Goal: Task Accomplishment & Management: Manage account settings

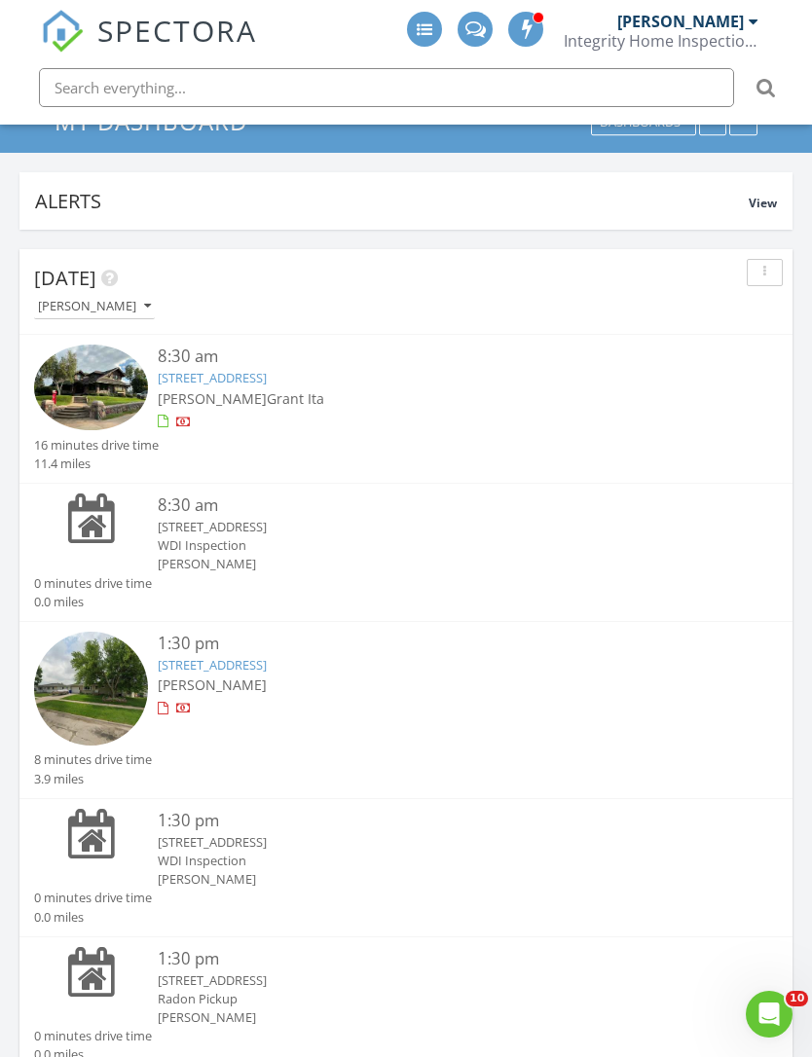
scroll to position [135, 0]
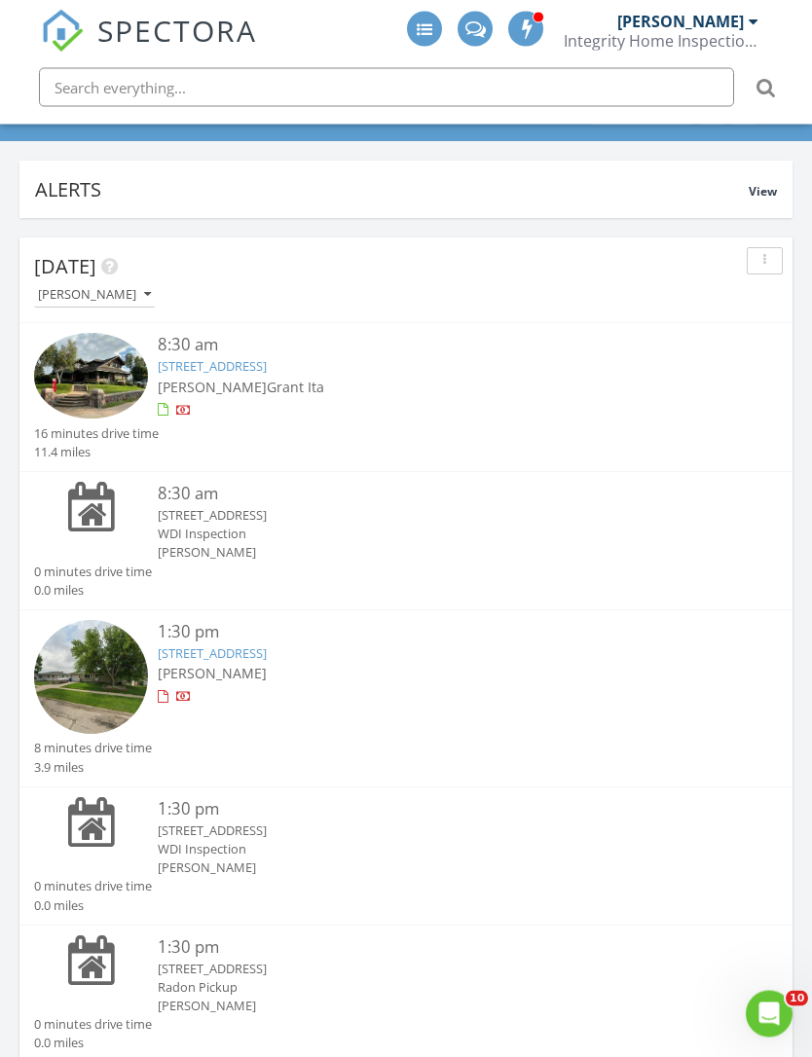
click at [91, 388] on img at bounding box center [91, 377] width 114 height 86
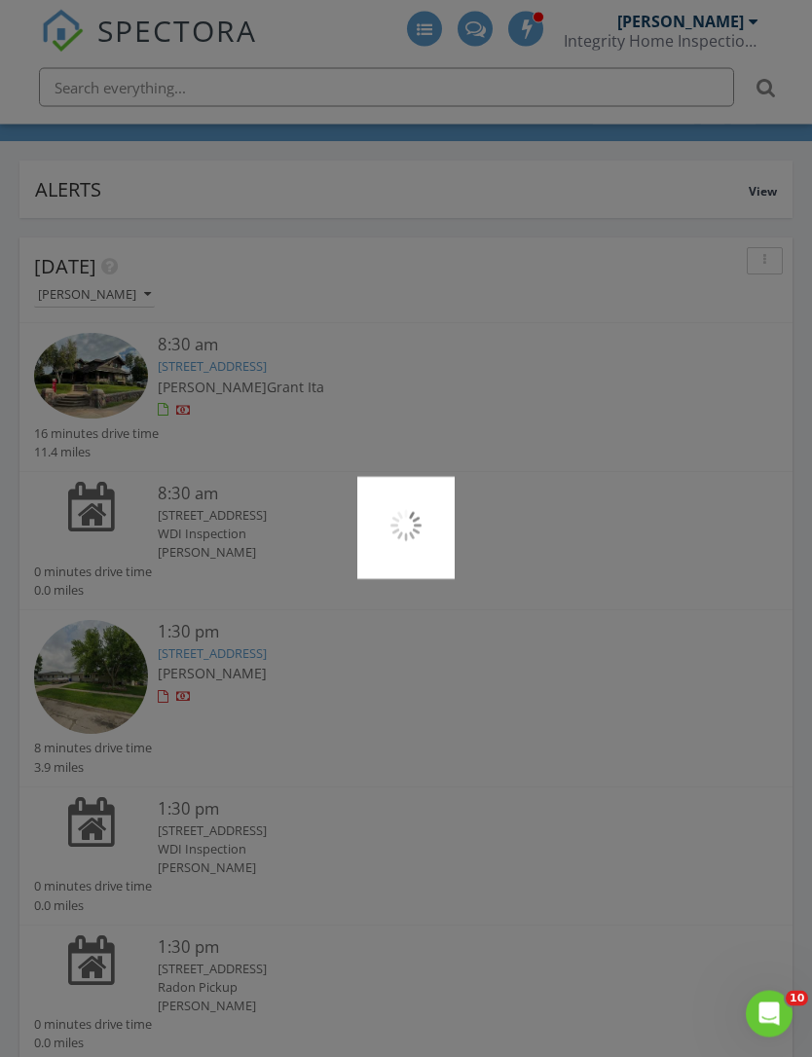
scroll to position [136, 0]
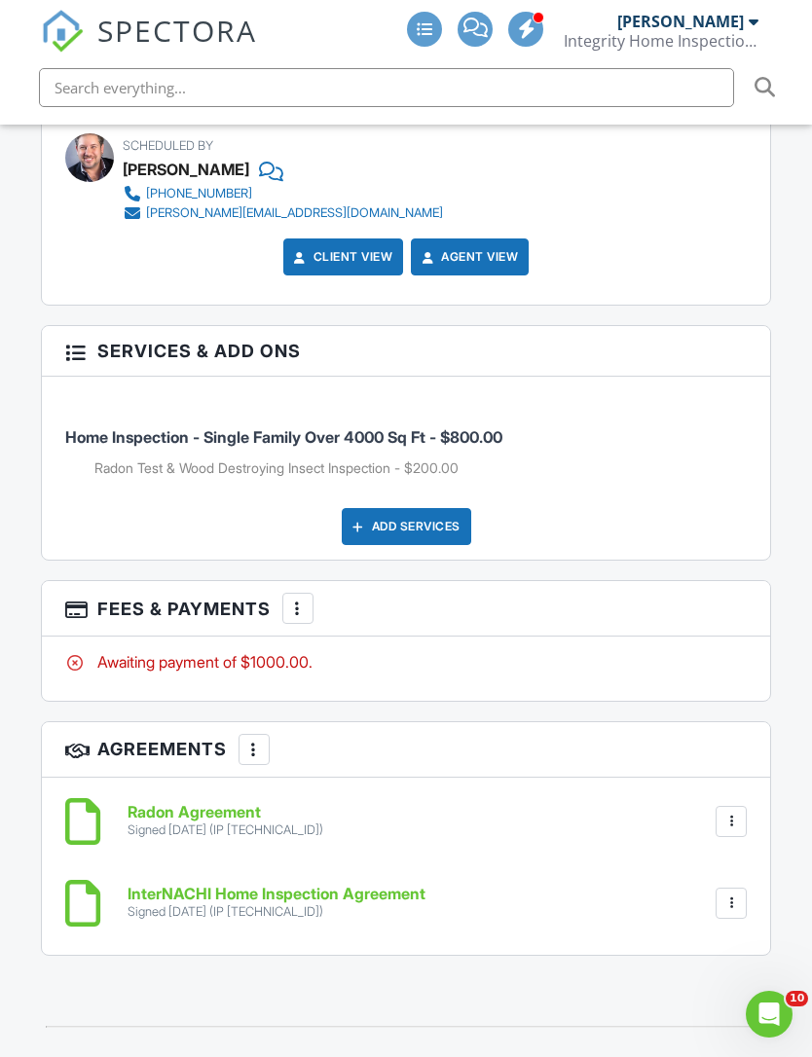
scroll to position [3494, 0]
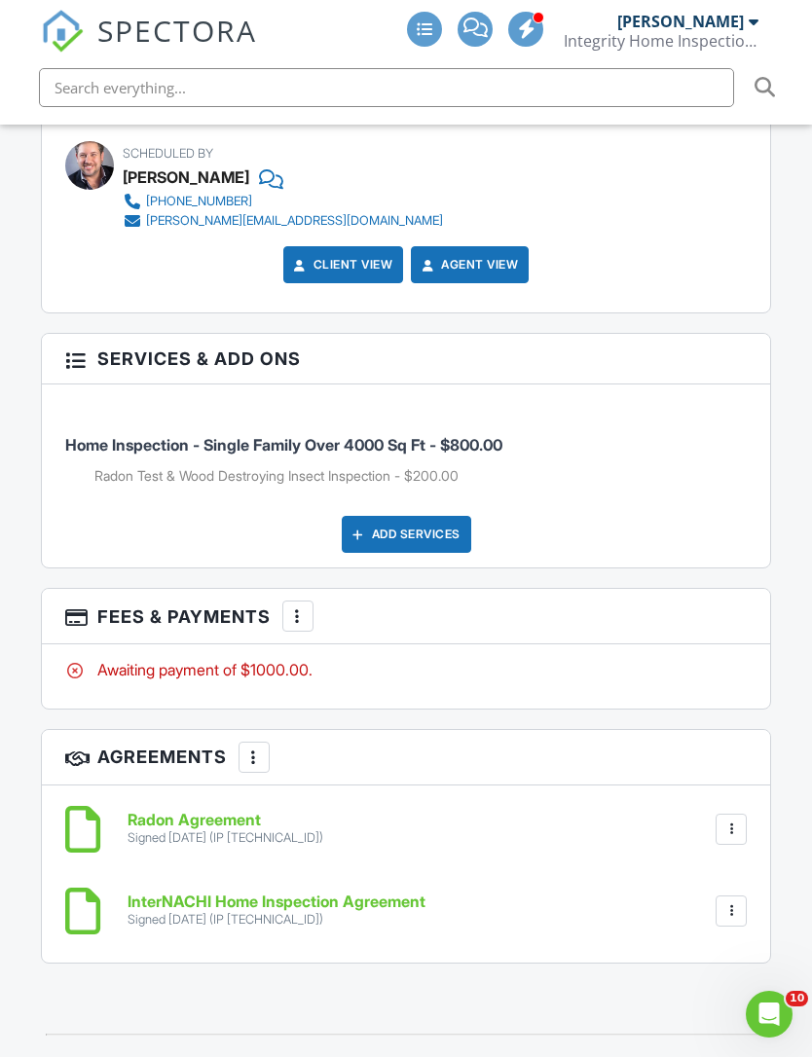
click at [308, 606] on div at bounding box center [297, 615] width 19 height 19
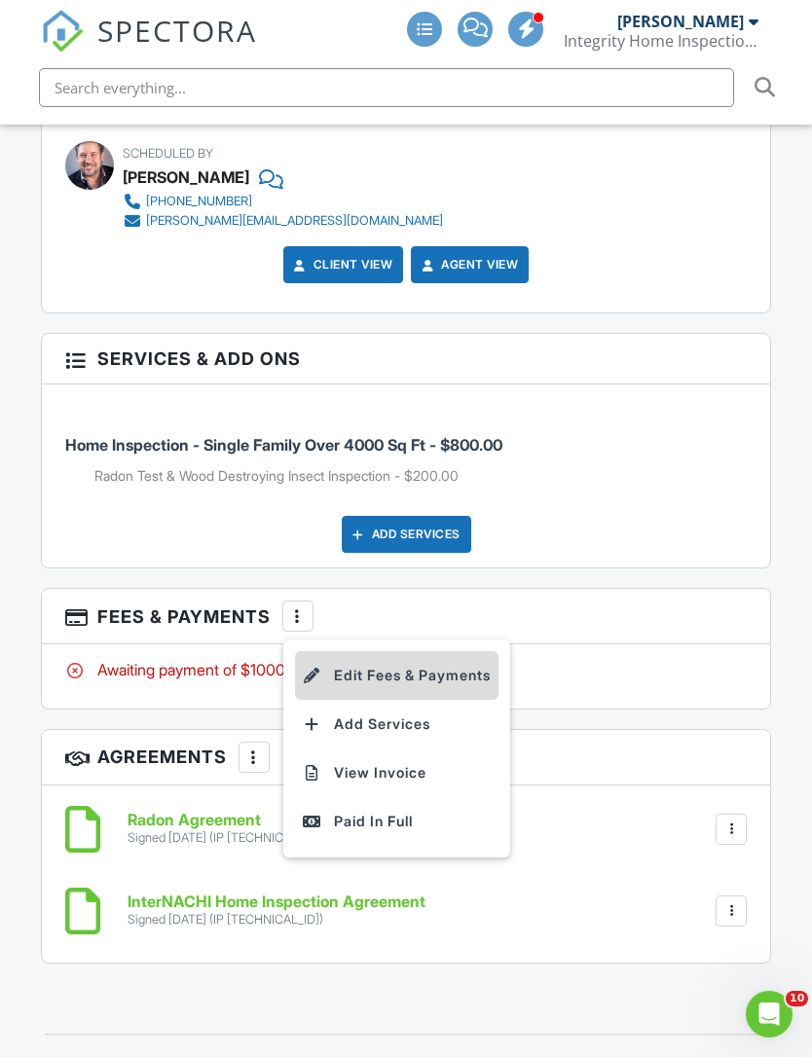
click at [395, 651] on li "Edit Fees & Payments" at bounding box center [396, 675] width 203 height 49
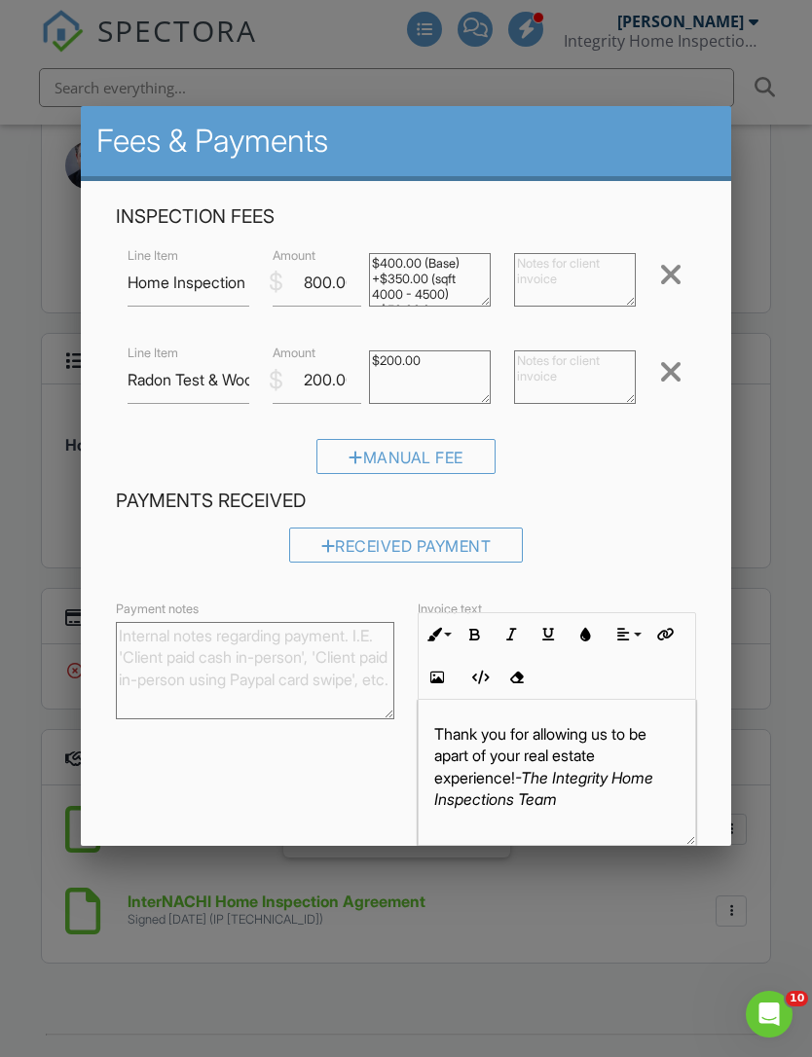
click at [438, 366] on textarea "$200.00" at bounding box center [430, 377] width 122 height 54
click at [448, 400] on textarea "$200.00" at bounding box center [430, 377] width 122 height 54
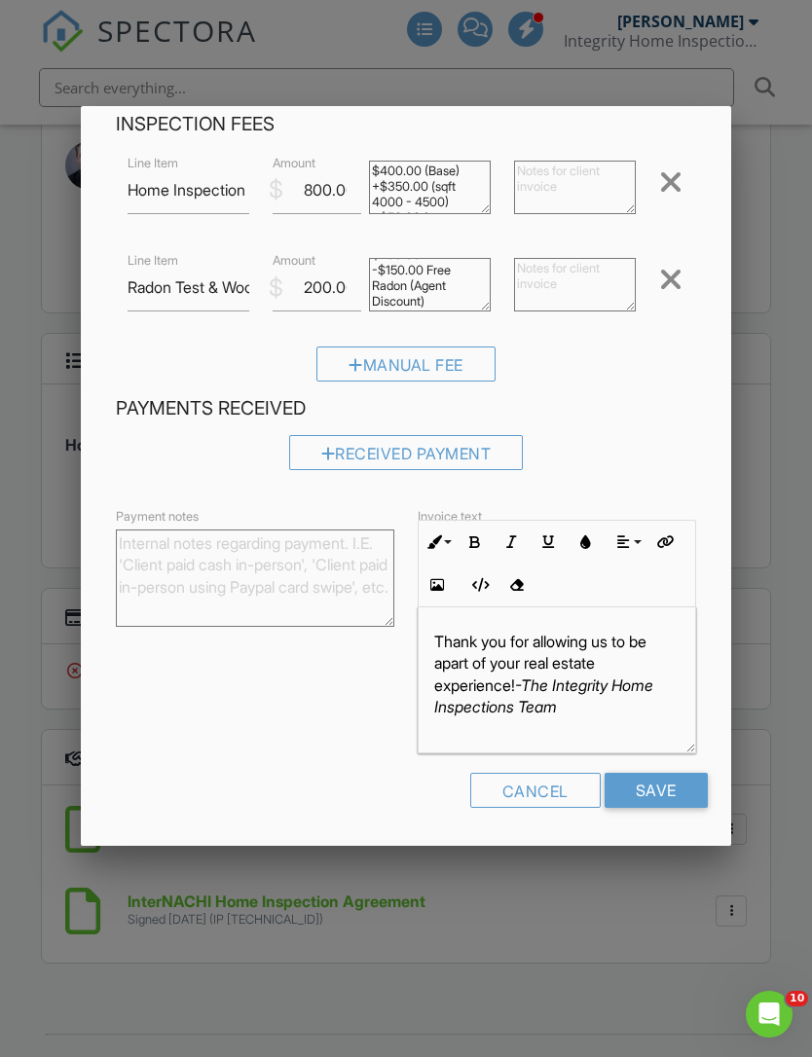
scroll to position [91, 0]
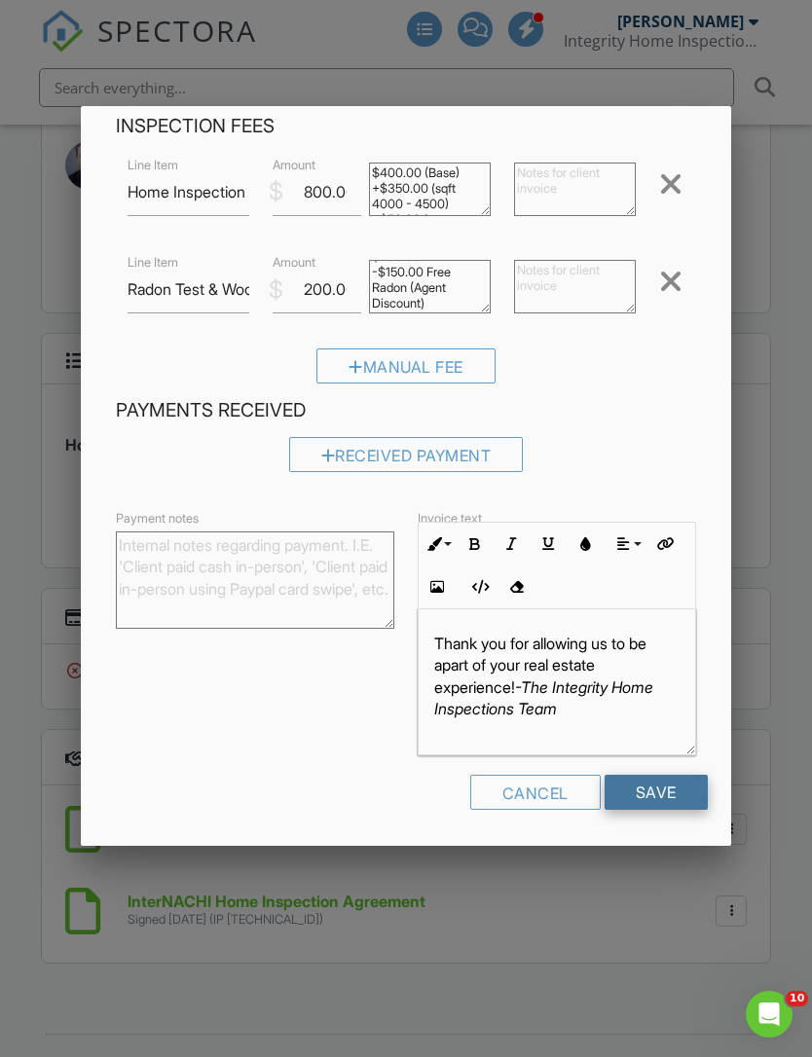
type textarea "$200.00 -$150.00 Free Radon (Agent Discount)"
click at [667, 796] on input "Save" at bounding box center [655, 792] width 103 height 35
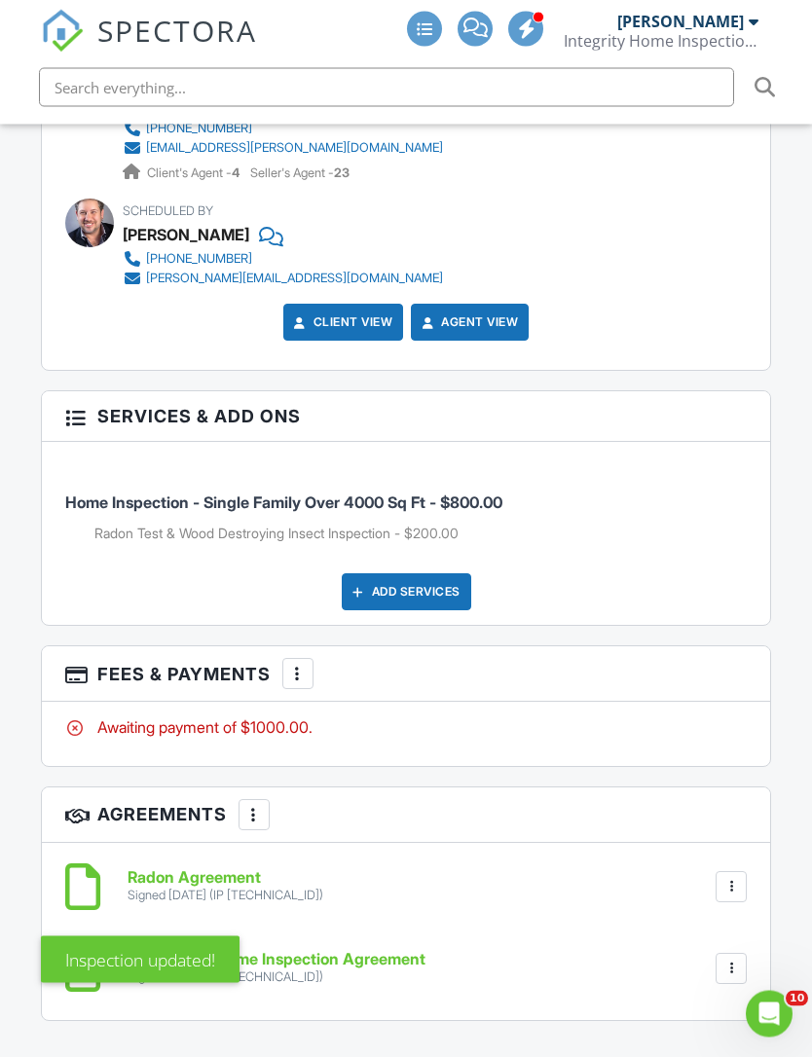
scroll to position [3437, 0]
click at [299, 664] on div at bounding box center [297, 673] width 19 height 19
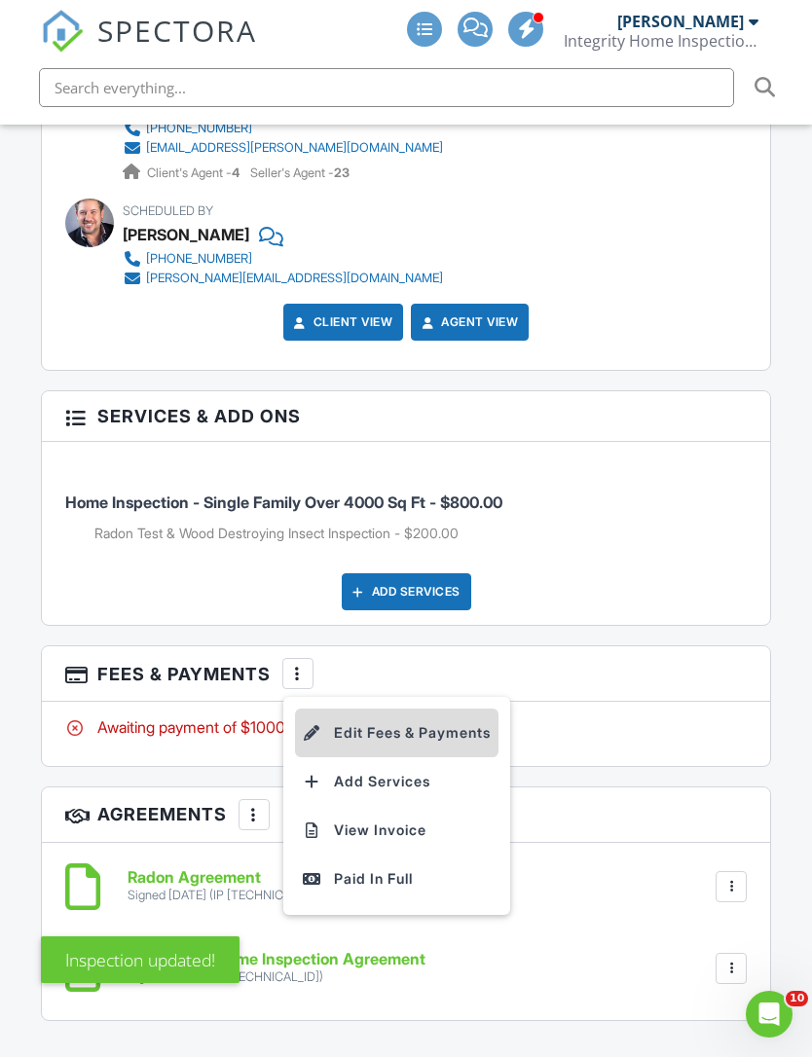
click at [345, 709] on li "Edit Fees & Payments" at bounding box center [396, 733] width 203 height 49
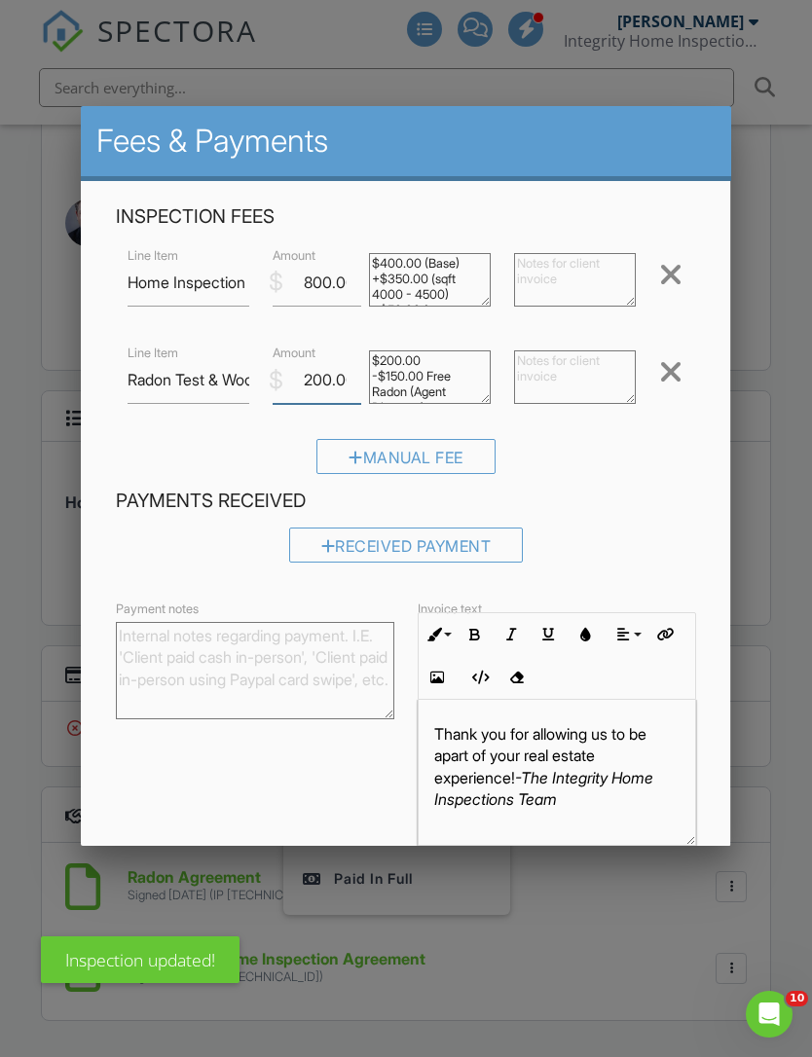
click at [343, 384] on input "200.00" at bounding box center [317, 380] width 89 height 48
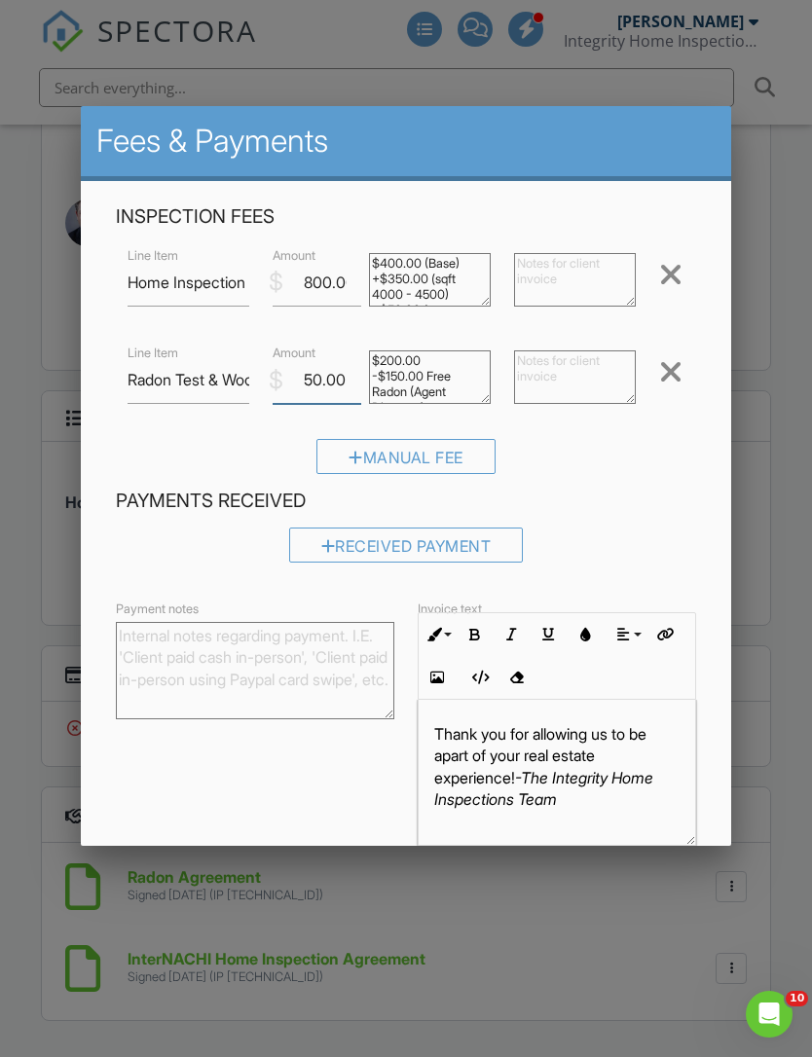
type input "50.00"
click at [672, 893] on input "Save" at bounding box center [655, 882] width 103 height 35
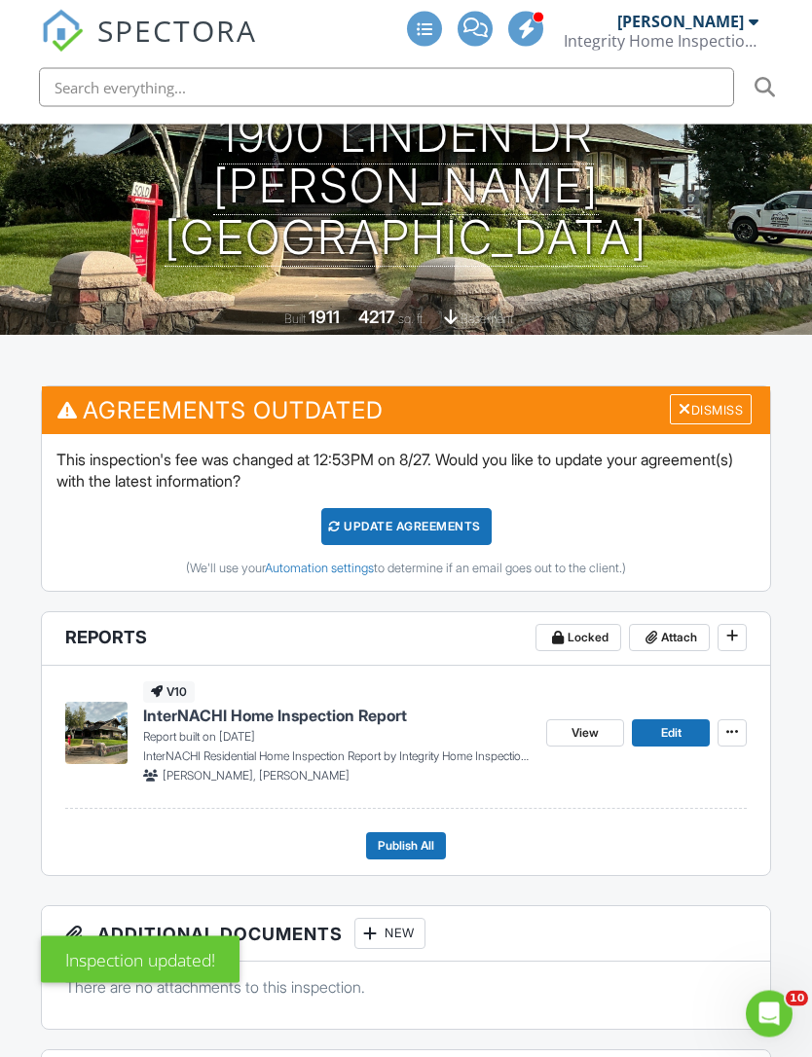
scroll to position [321, 0]
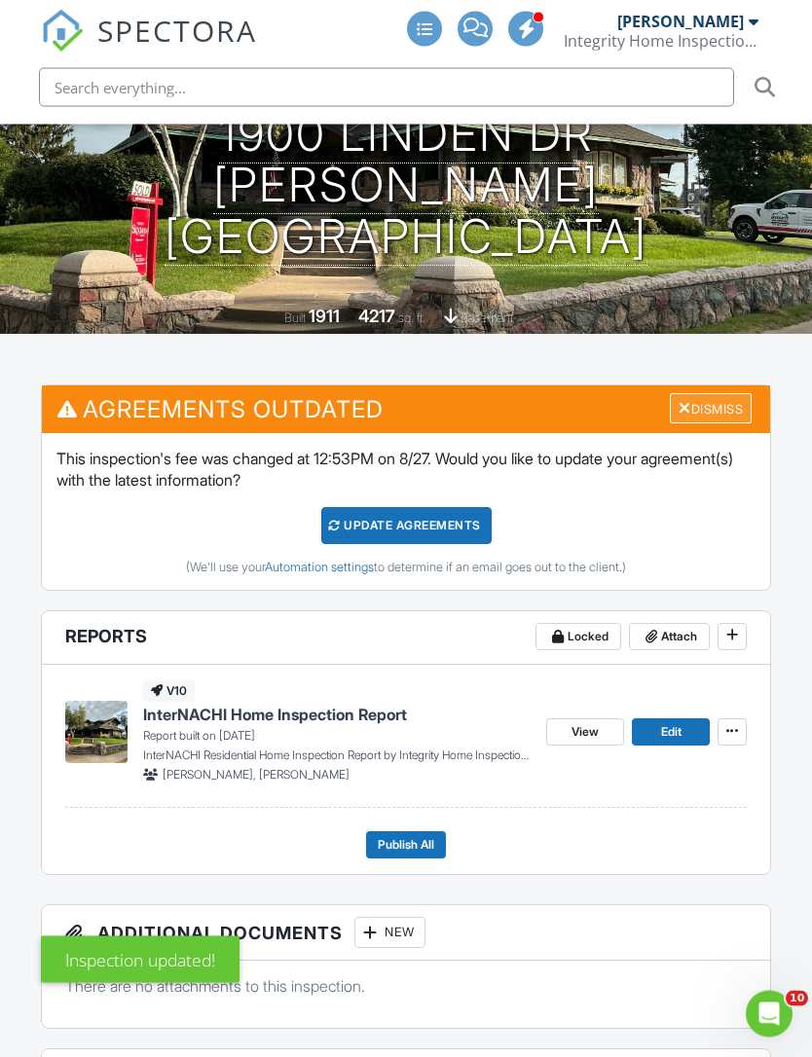
click at [729, 394] on div "Dismiss" at bounding box center [711, 409] width 82 height 30
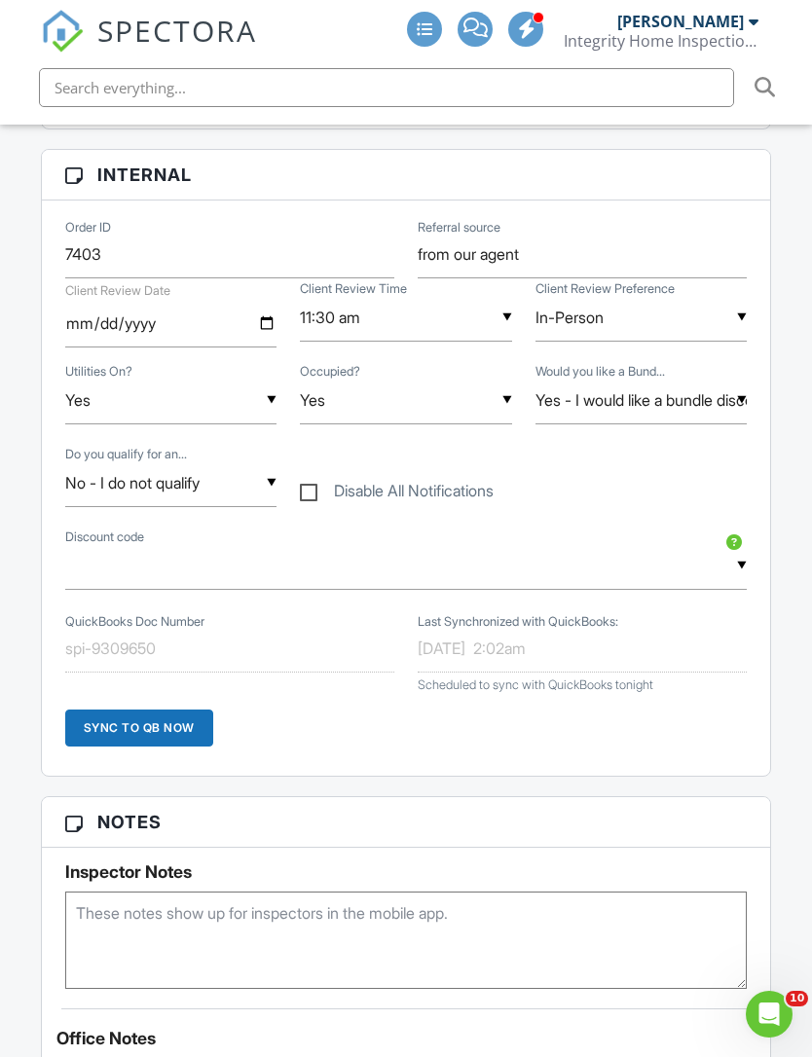
scroll to position [0, 0]
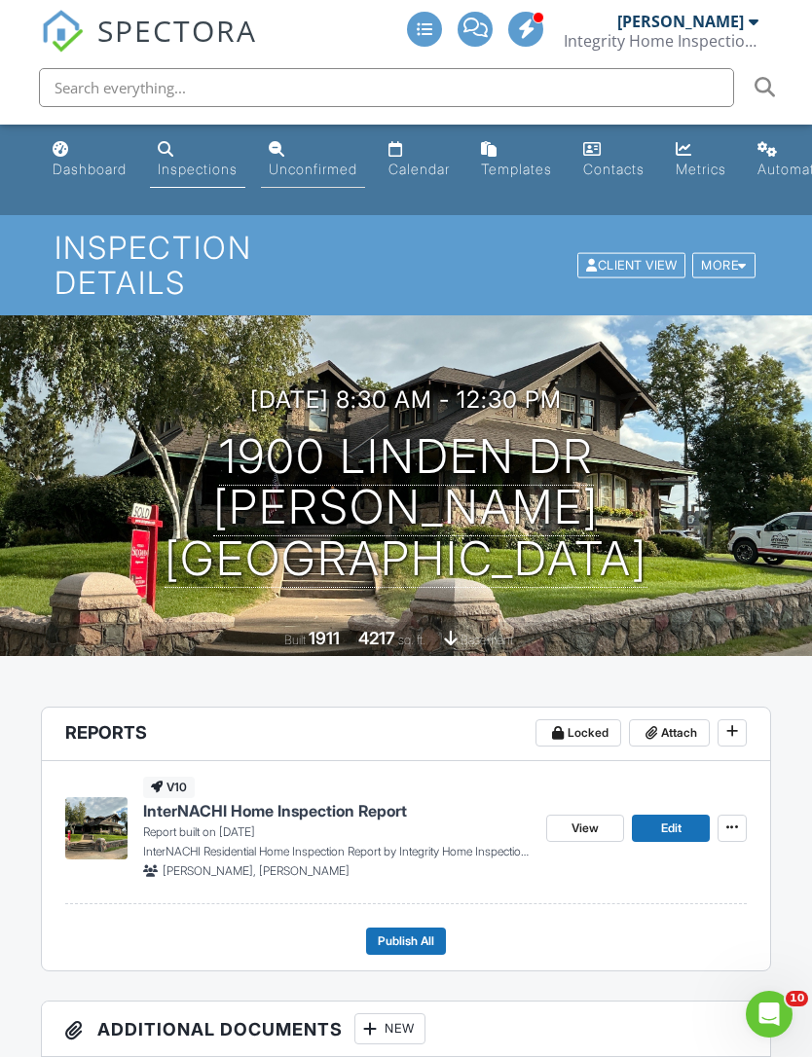
click at [301, 178] on link "Unconfirmed" at bounding box center [313, 159] width 104 height 55
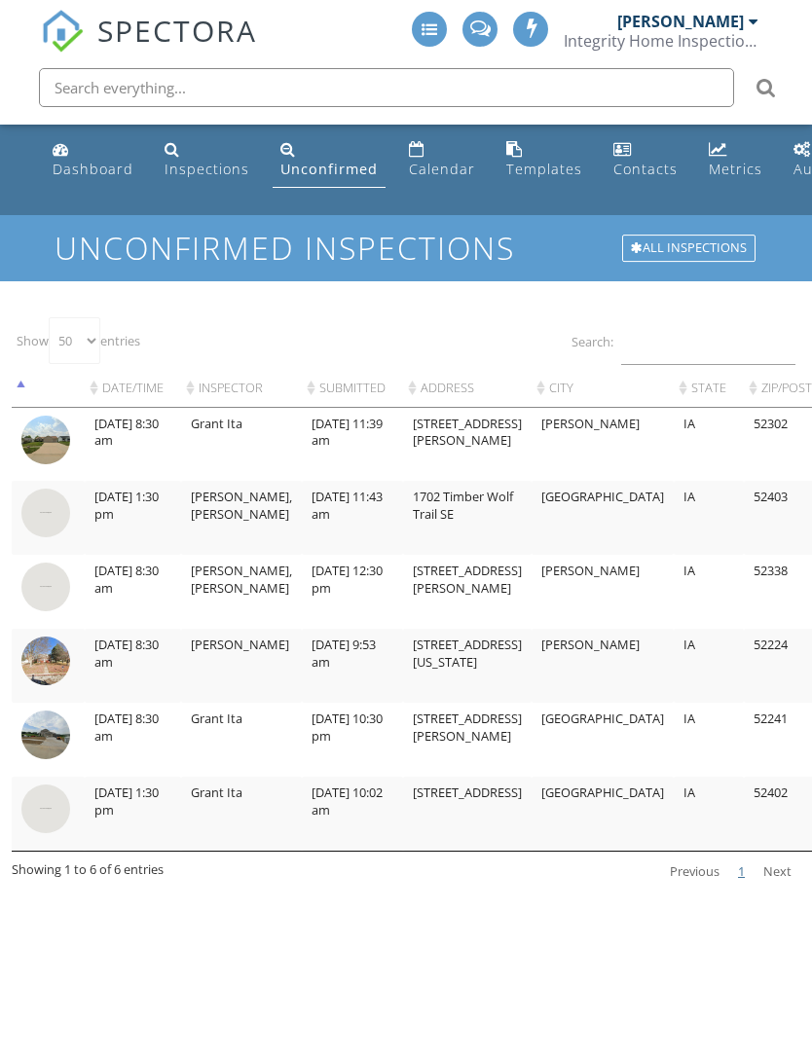
select select "50"
click at [55, 435] on img at bounding box center [45, 440] width 49 height 49
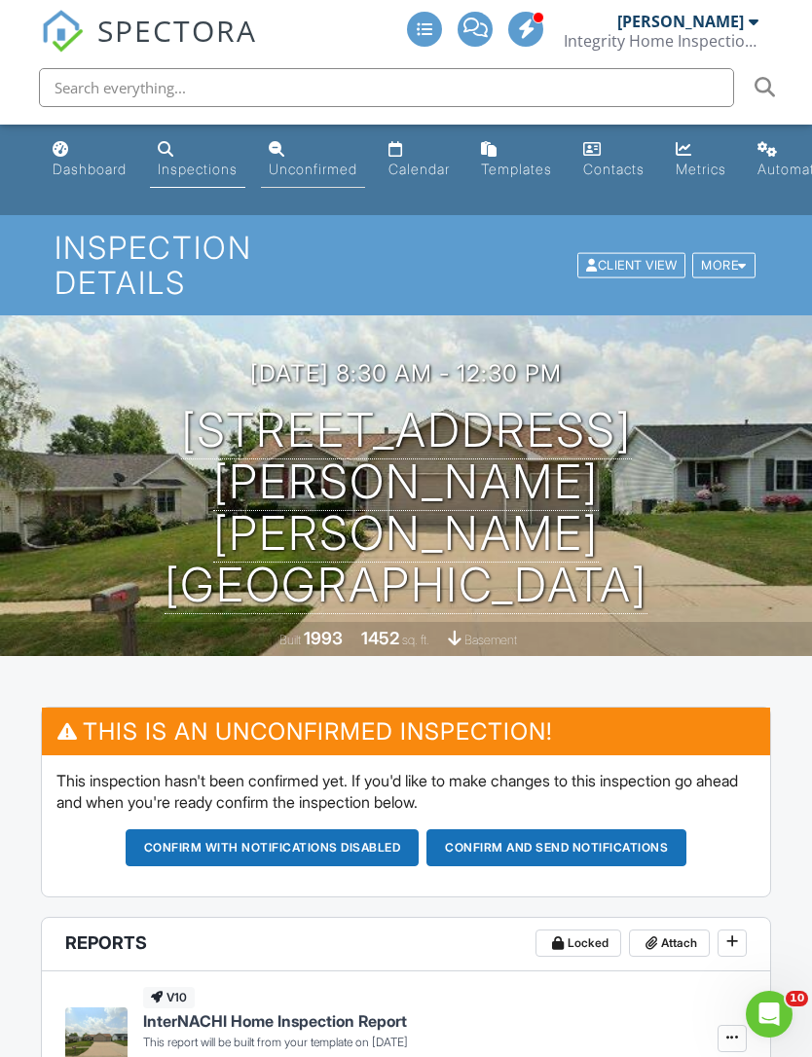
click at [299, 166] on div "Unconfirmed" at bounding box center [313, 169] width 89 height 17
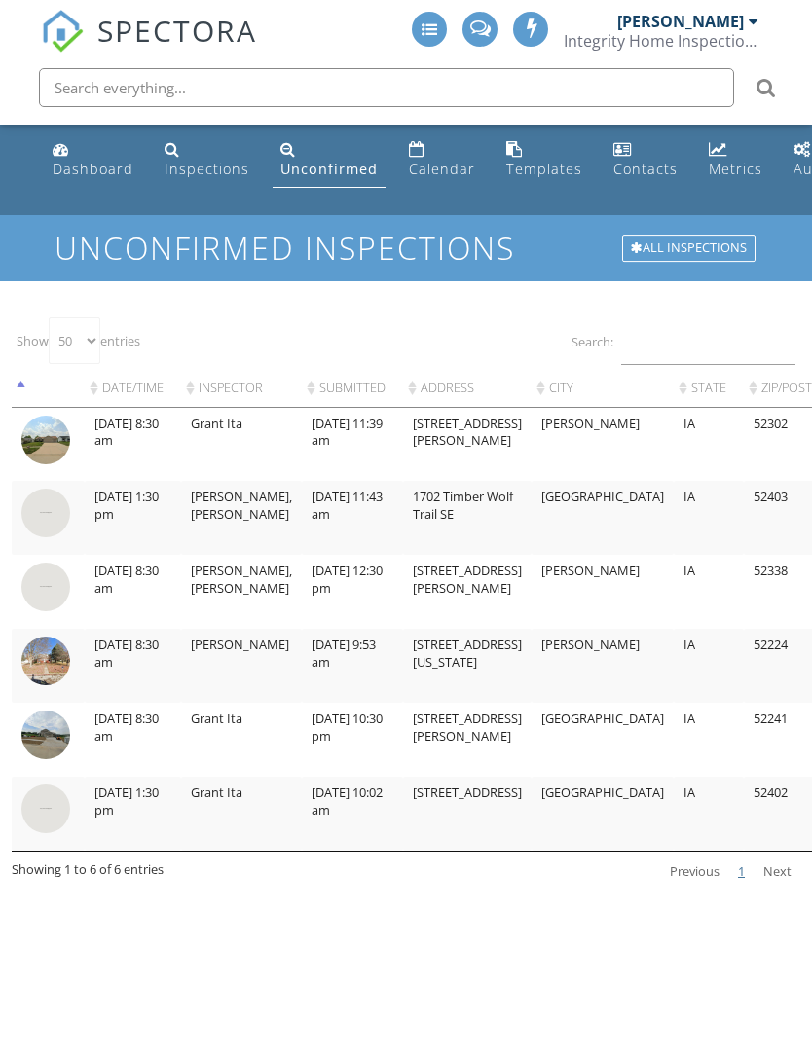
select select "50"
click at [52, 510] on img at bounding box center [45, 513] width 49 height 49
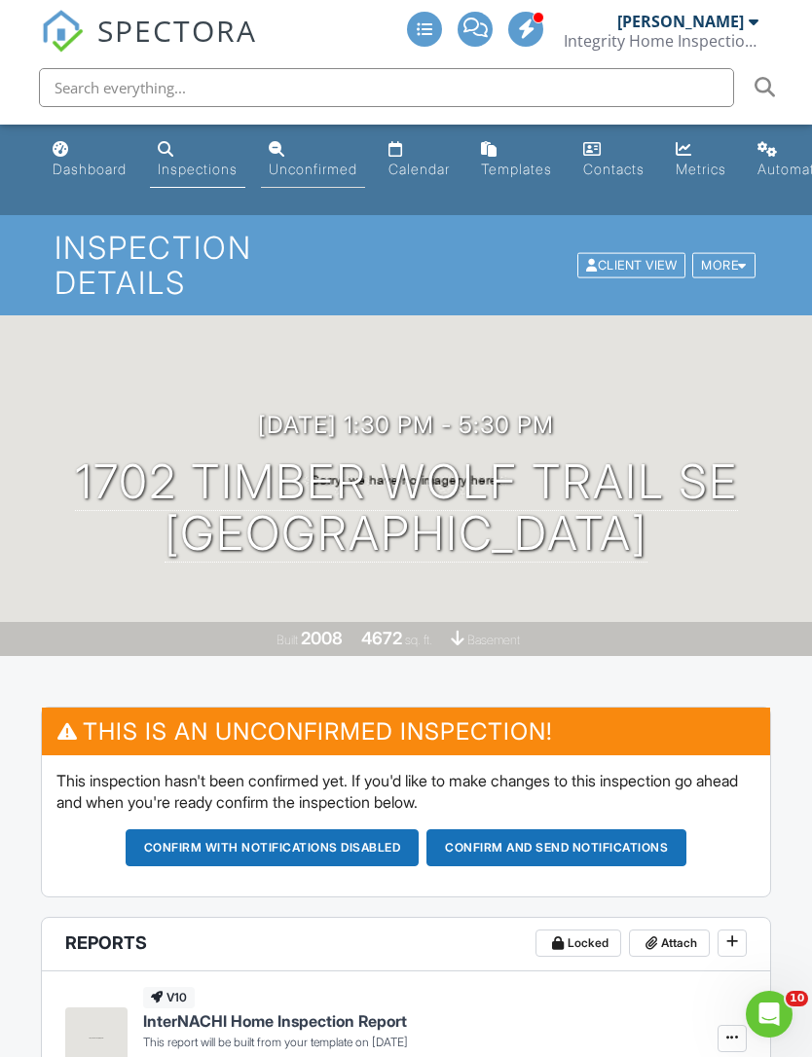
click at [298, 160] on link "Unconfirmed" at bounding box center [313, 159] width 104 height 55
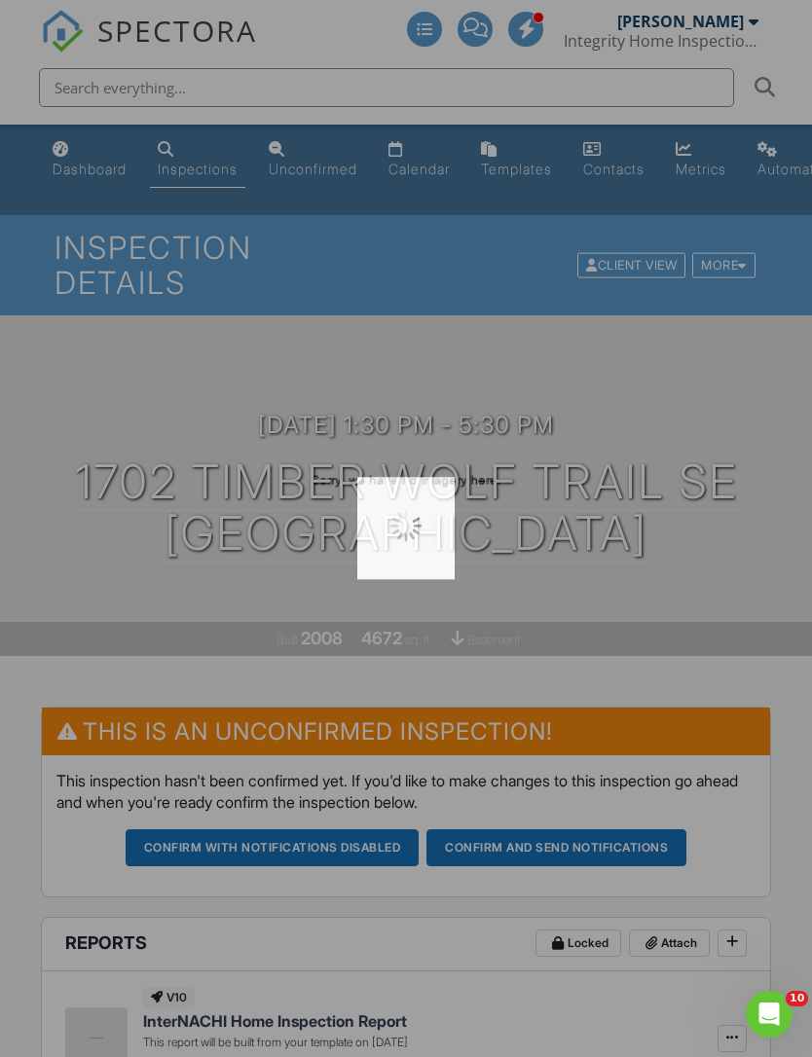
click at [312, 166] on div at bounding box center [406, 528] width 812 height 1057
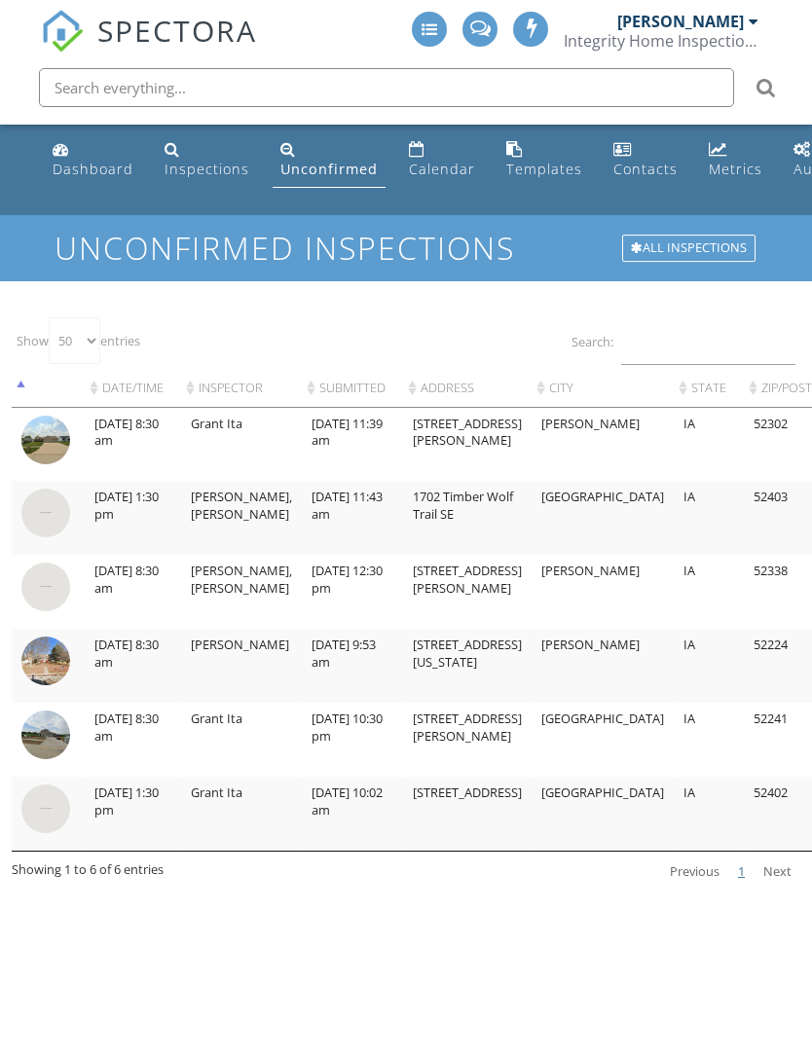
select select "50"
click at [46, 602] on img at bounding box center [45, 587] width 49 height 49
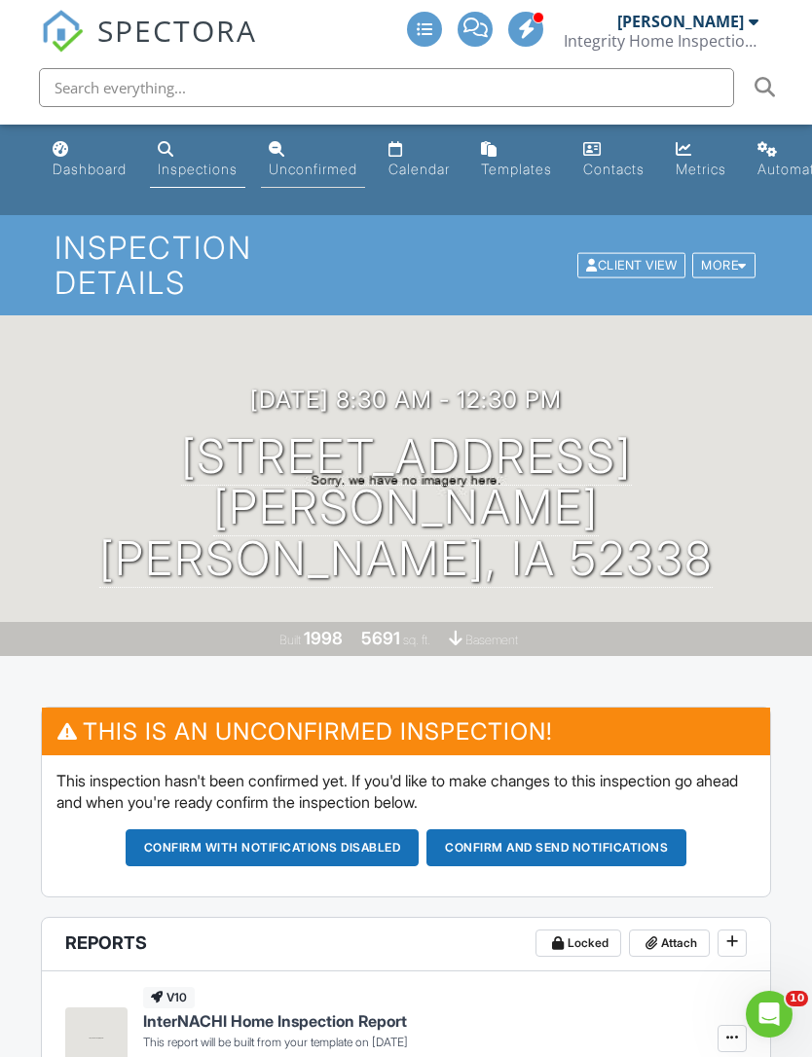
click at [297, 155] on link "Unconfirmed" at bounding box center [313, 159] width 104 height 55
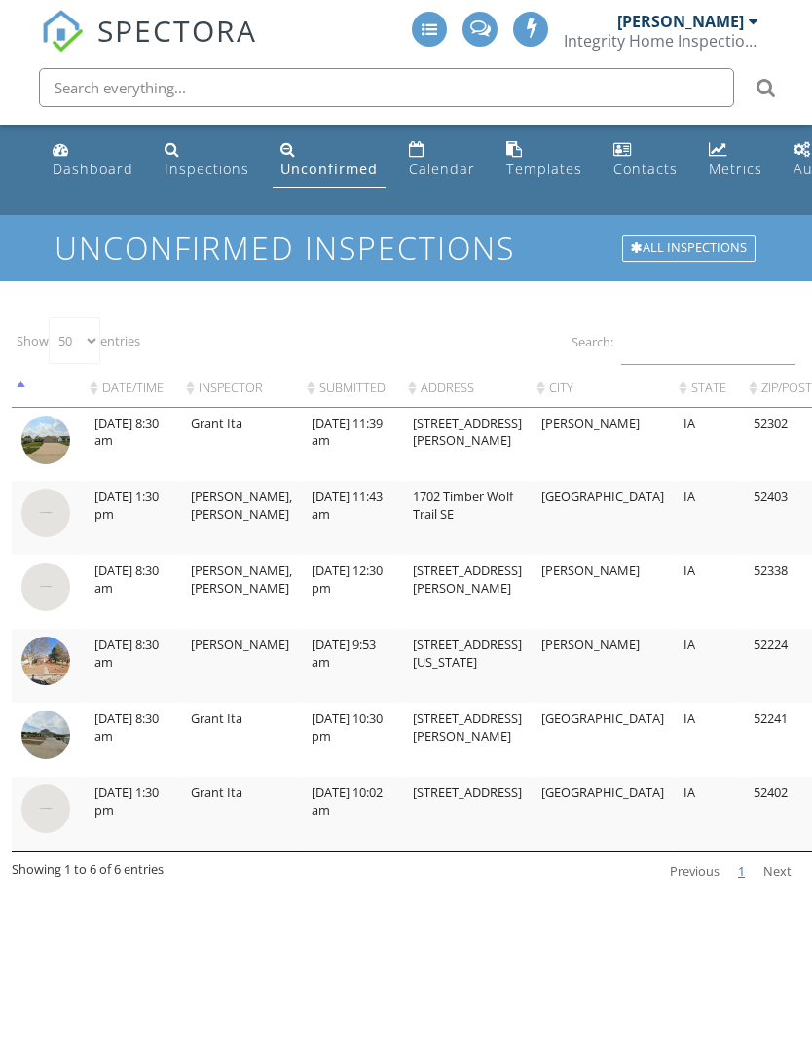
select select "50"
click at [50, 671] on img at bounding box center [45, 661] width 49 height 49
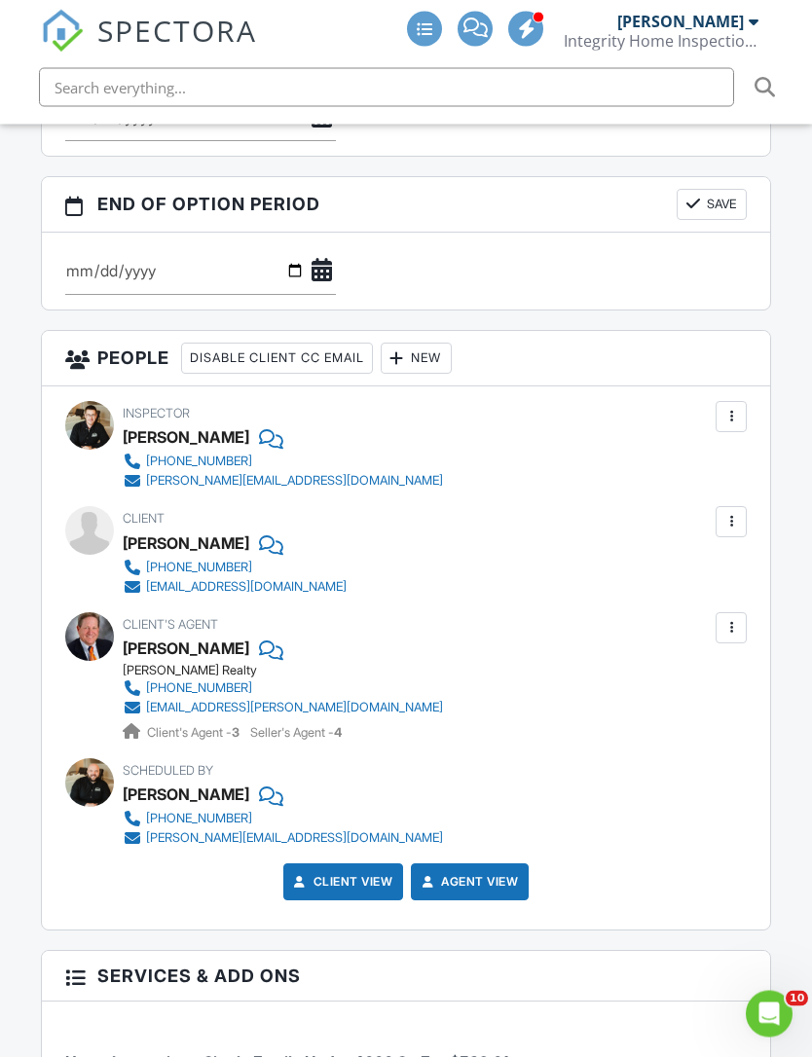
scroll to position [2787, 0]
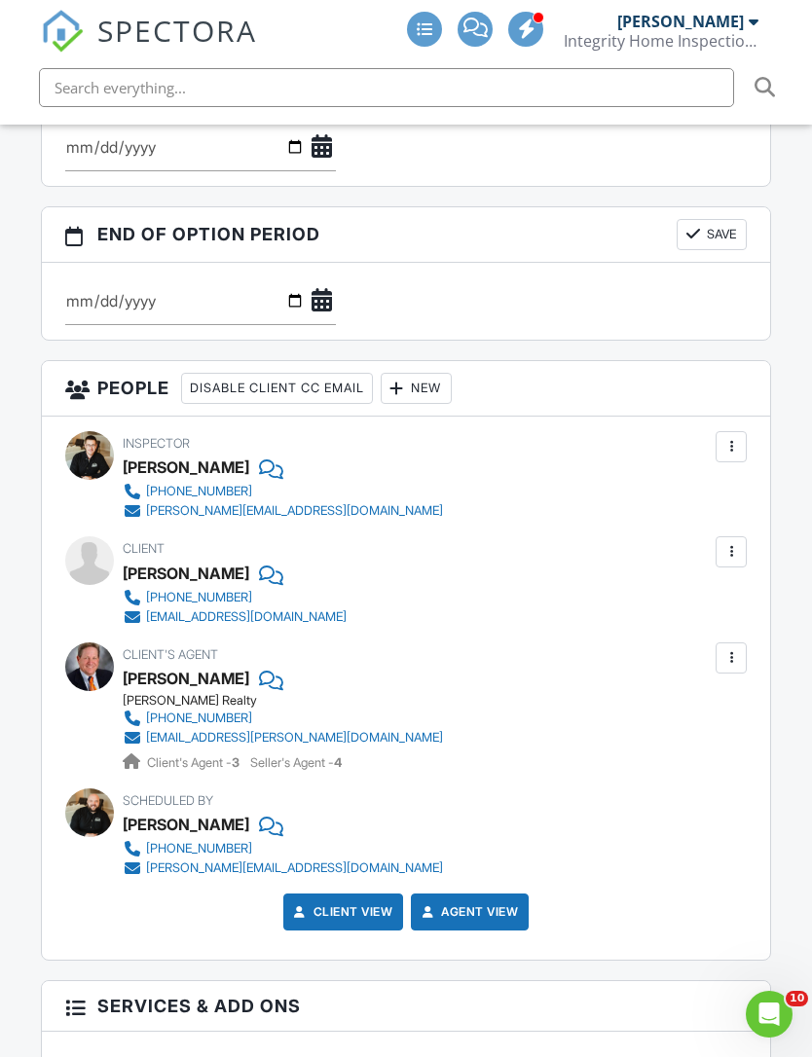
click at [407, 379] on div at bounding box center [396, 388] width 19 height 19
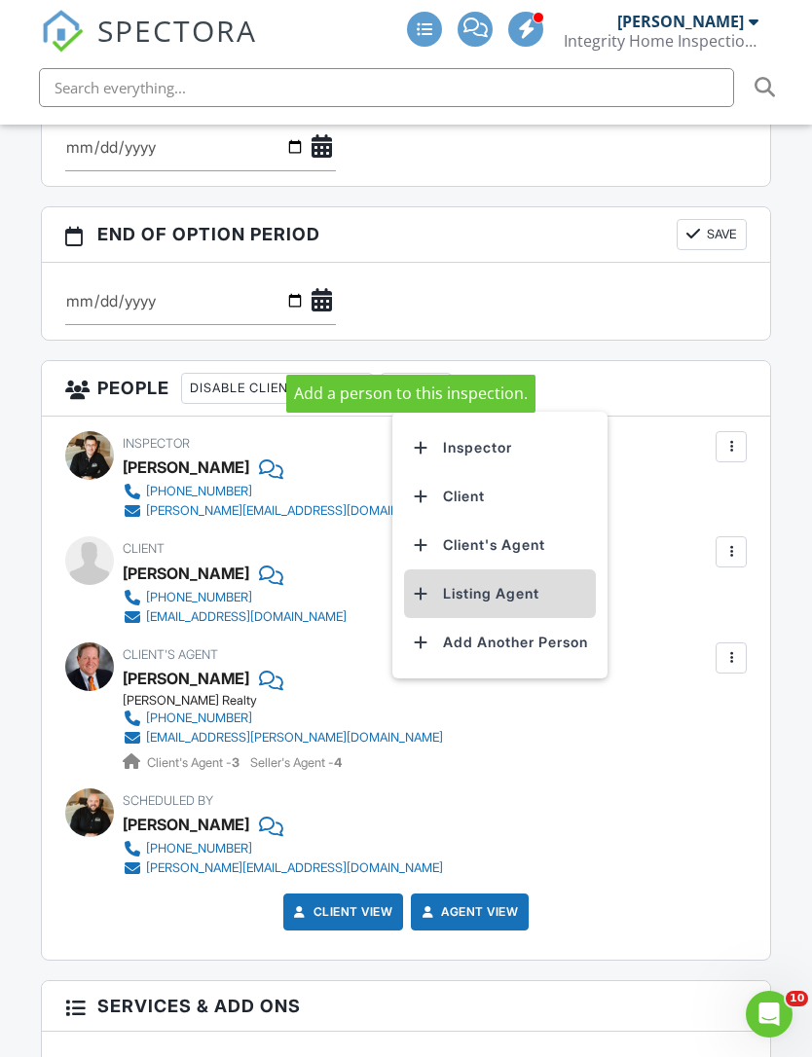
click at [448, 572] on li "Listing Agent" at bounding box center [500, 593] width 192 height 49
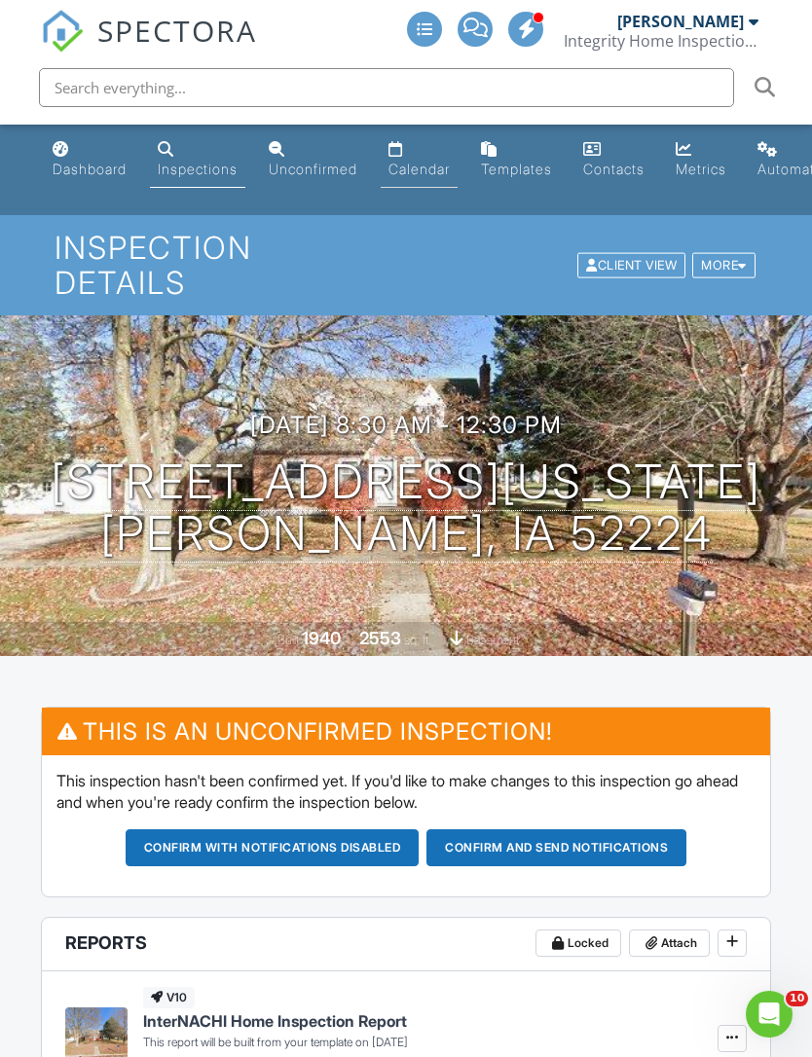
click at [419, 163] on div "Calendar" at bounding box center [418, 169] width 61 height 17
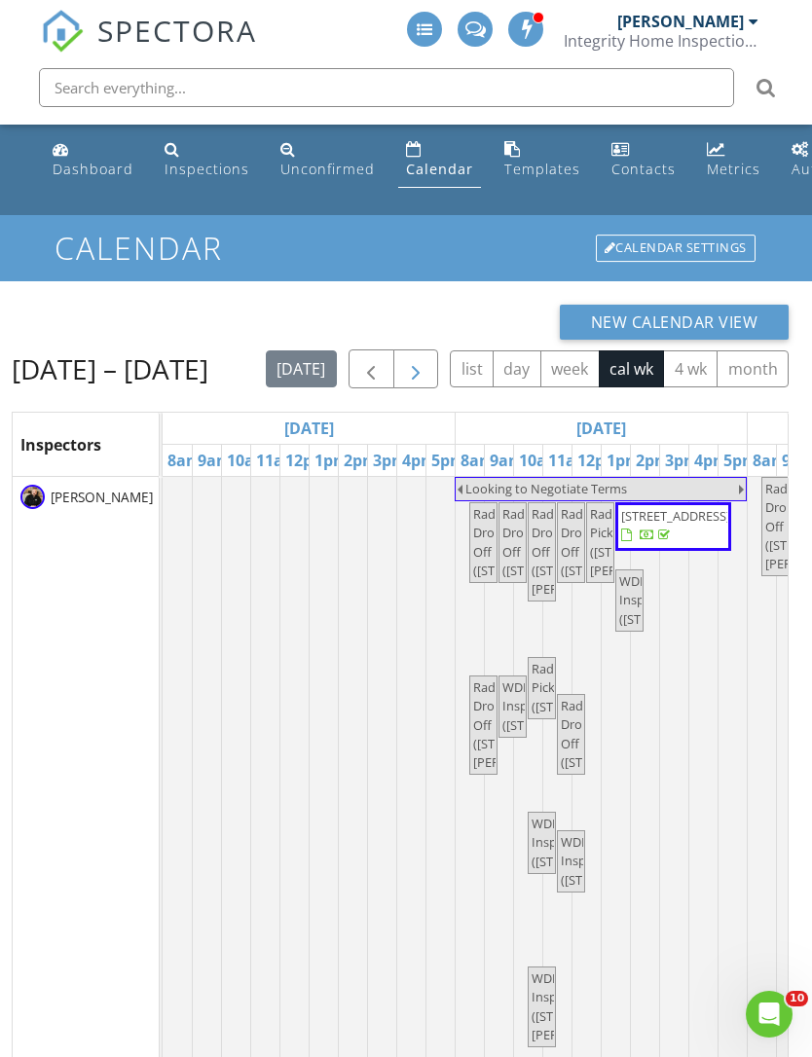
click at [414, 386] on button "button" at bounding box center [416, 369] width 46 height 40
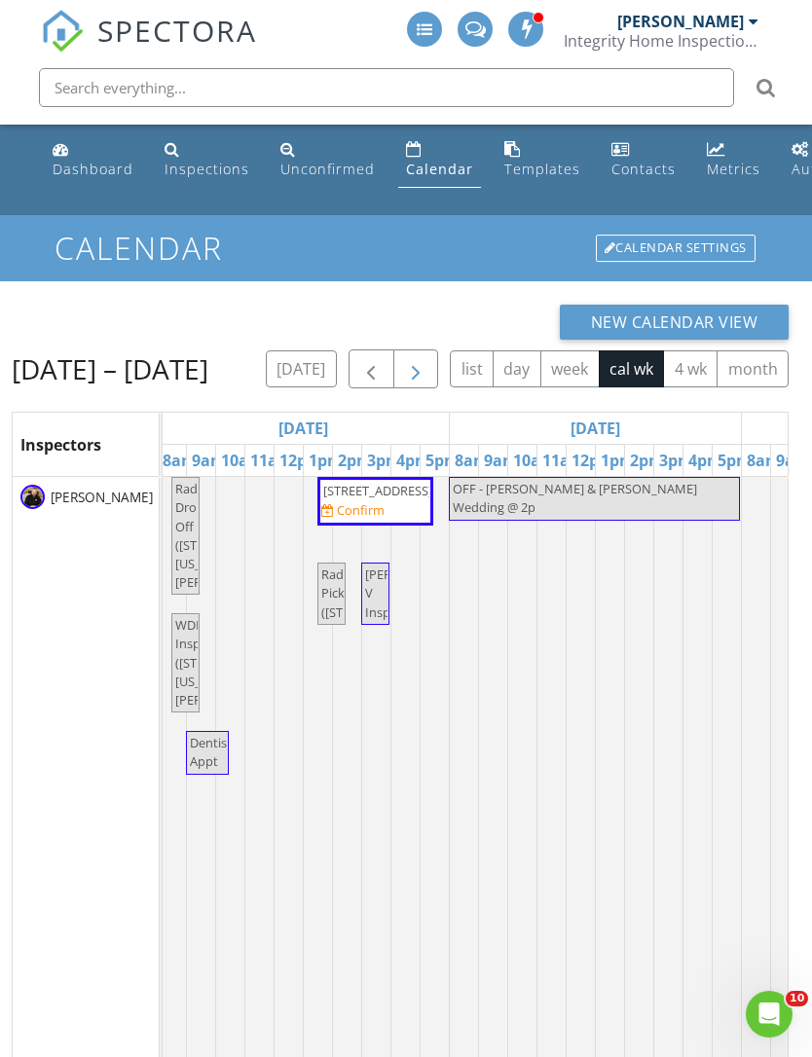
scroll to position [2, 1166]
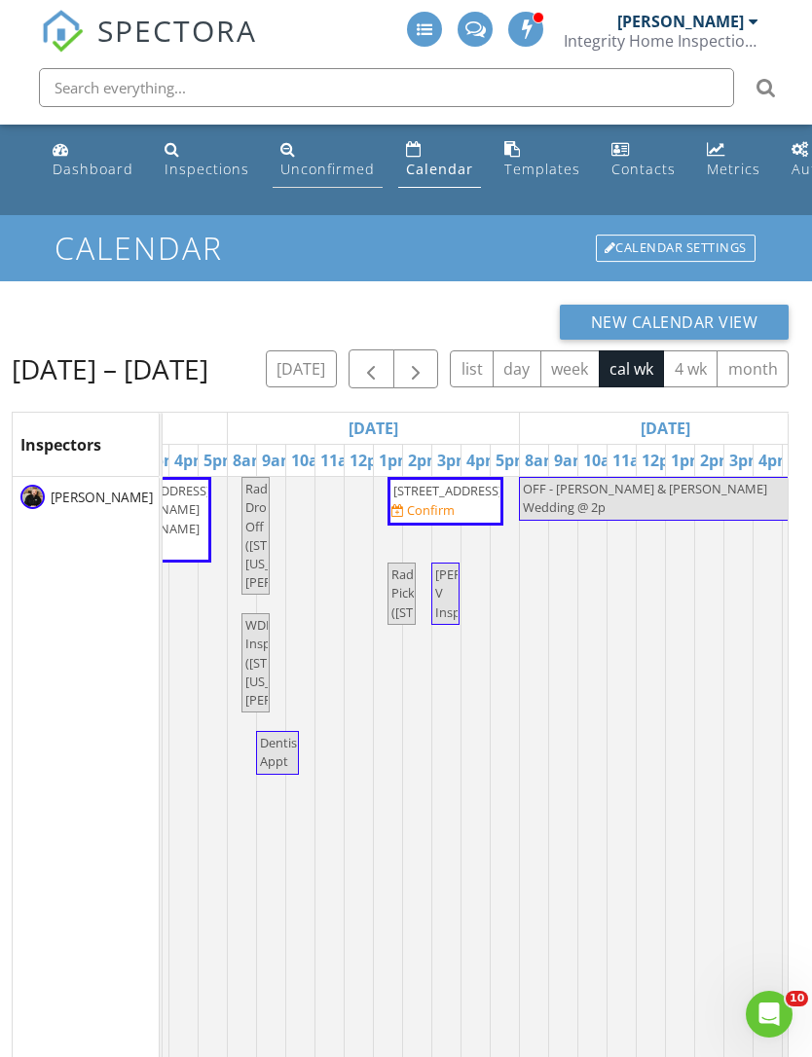
click at [303, 165] on div "Unconfirmed" at bounding box center [327, 169] width 94 height 18
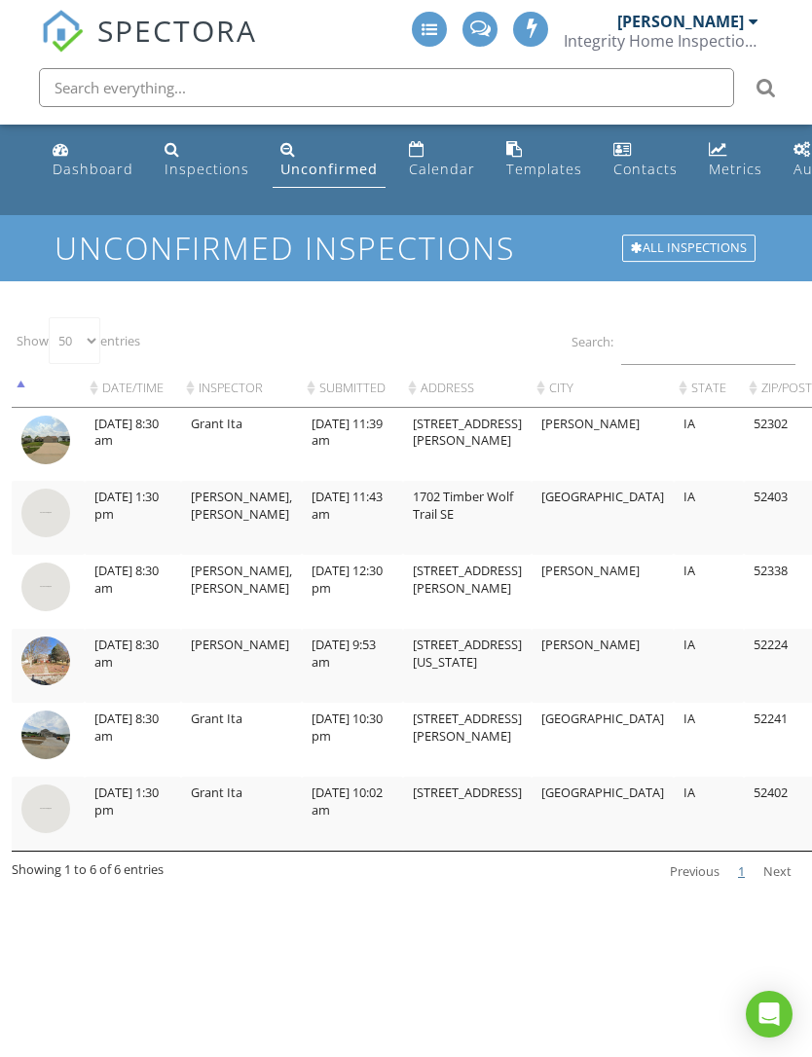
select select "50"
click at [50, 743] on img at bounding box center [45, 735] width 49 height 49
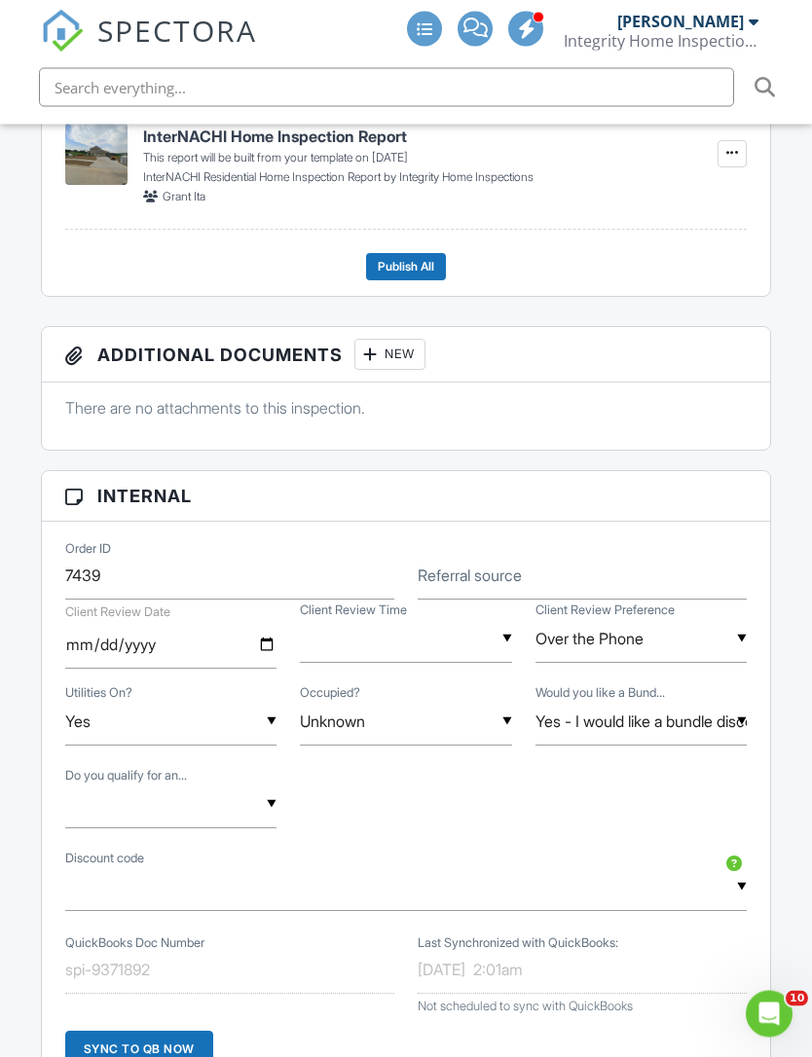
scroll to position [944, 0]
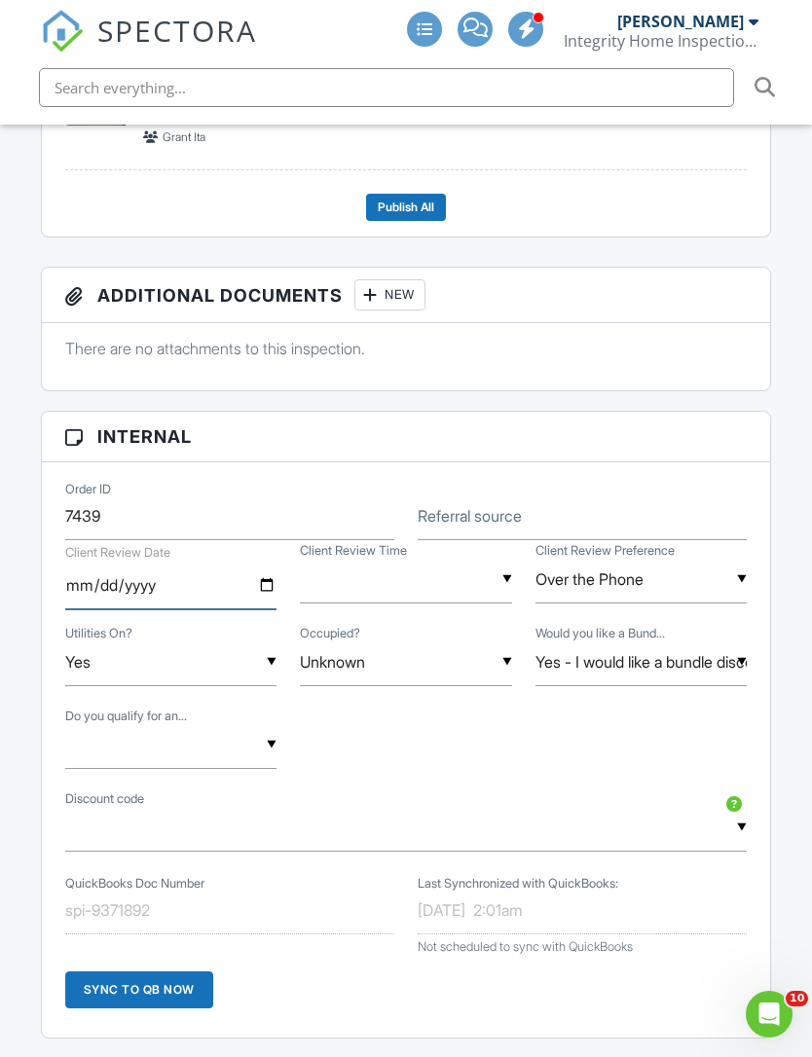
click at [125, 563] on input "date" at bounding box center [171, 586] width 212 height 48
type input "[DATE]"
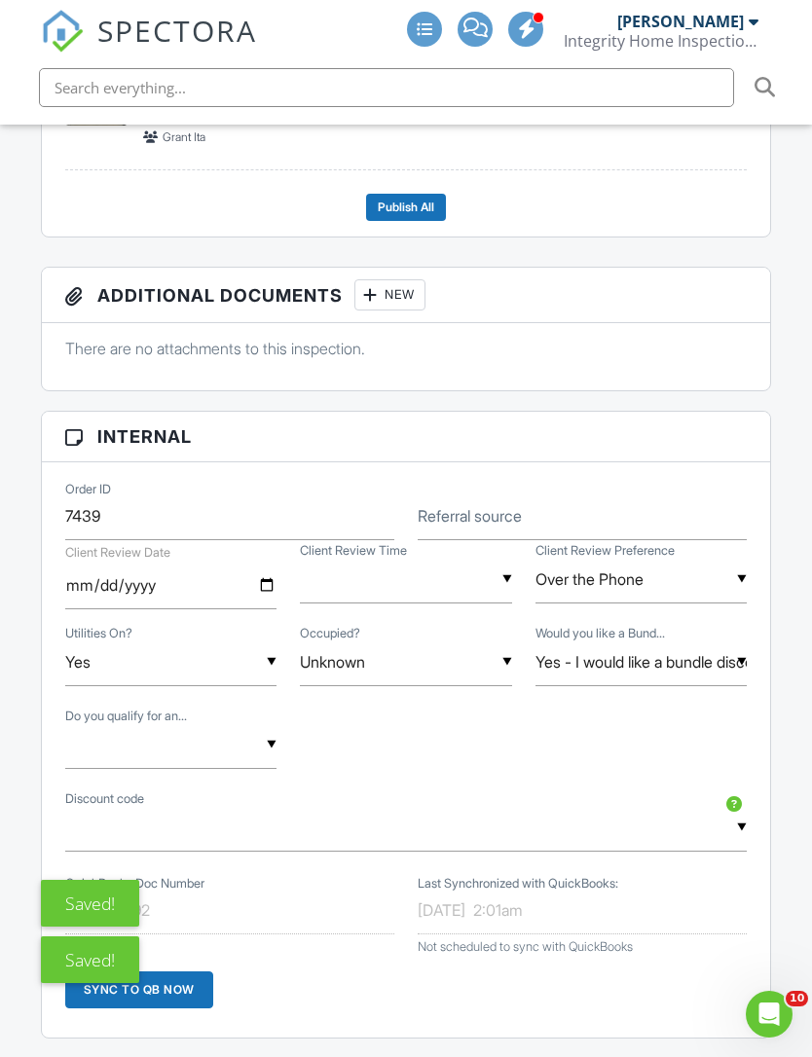
click at [347, 556] on input "text" at bounding box center [406, 580] width 212 height 48
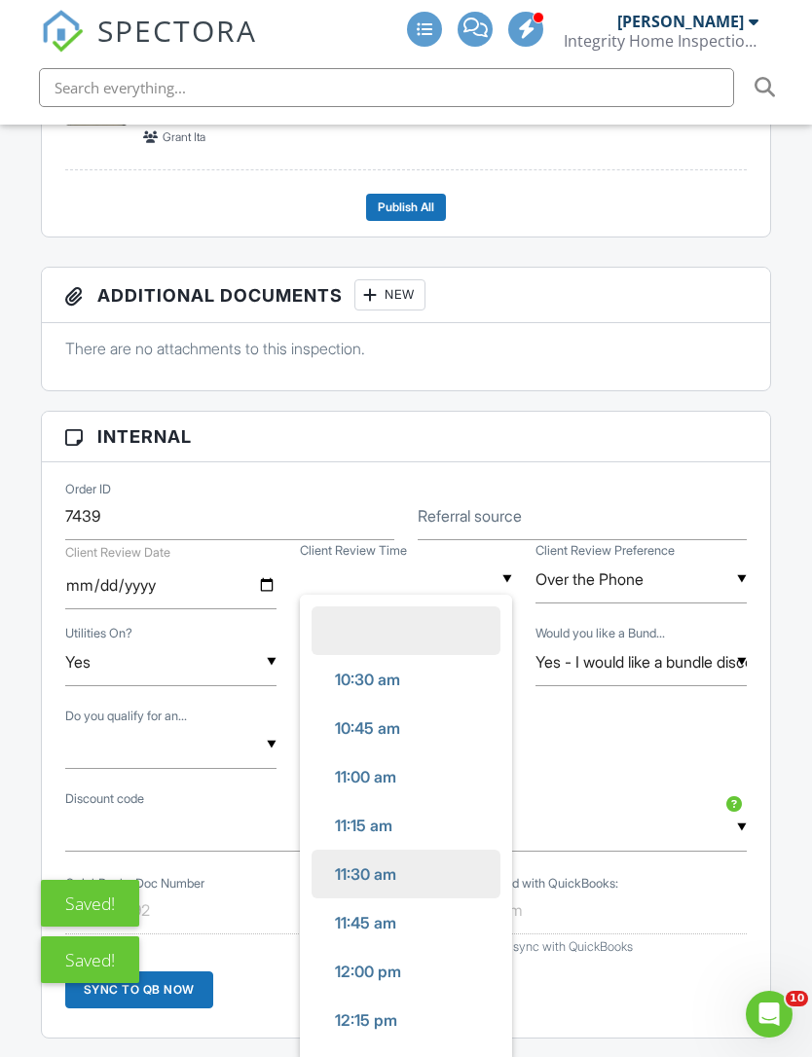
click at [346, 850] on span "11:30 am" at bounding box center [365, 874] width 92 height 49
type input "11:30 am"
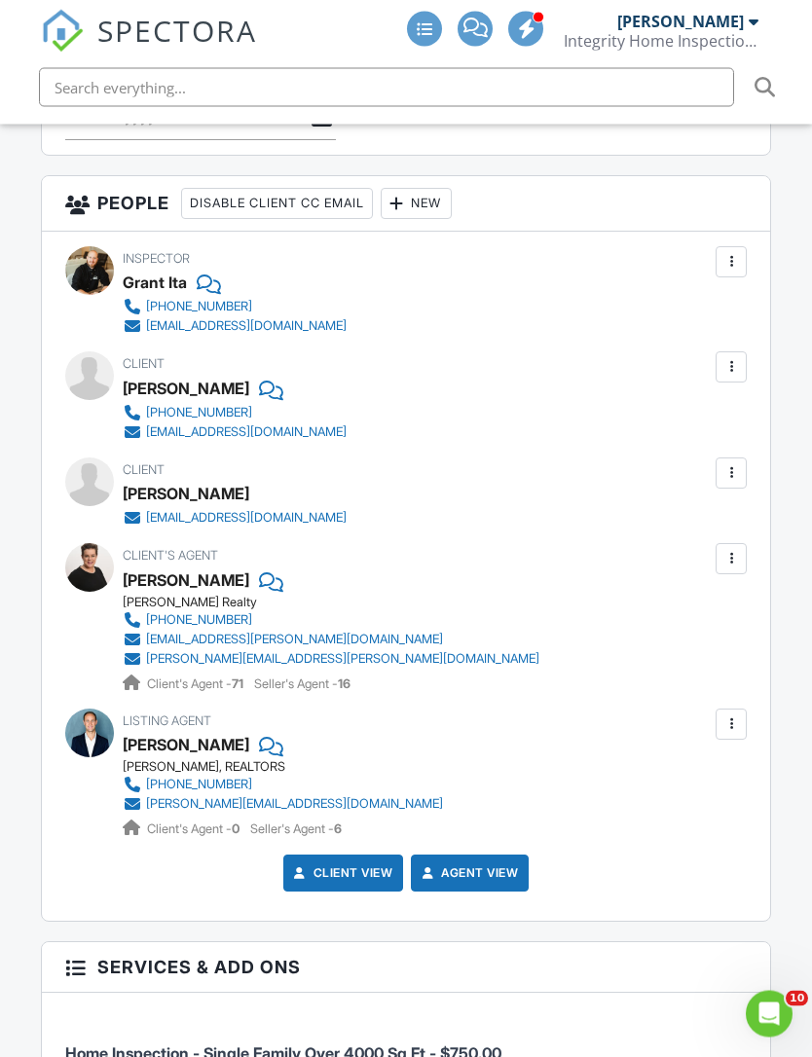
scroll to position [2860, 0]
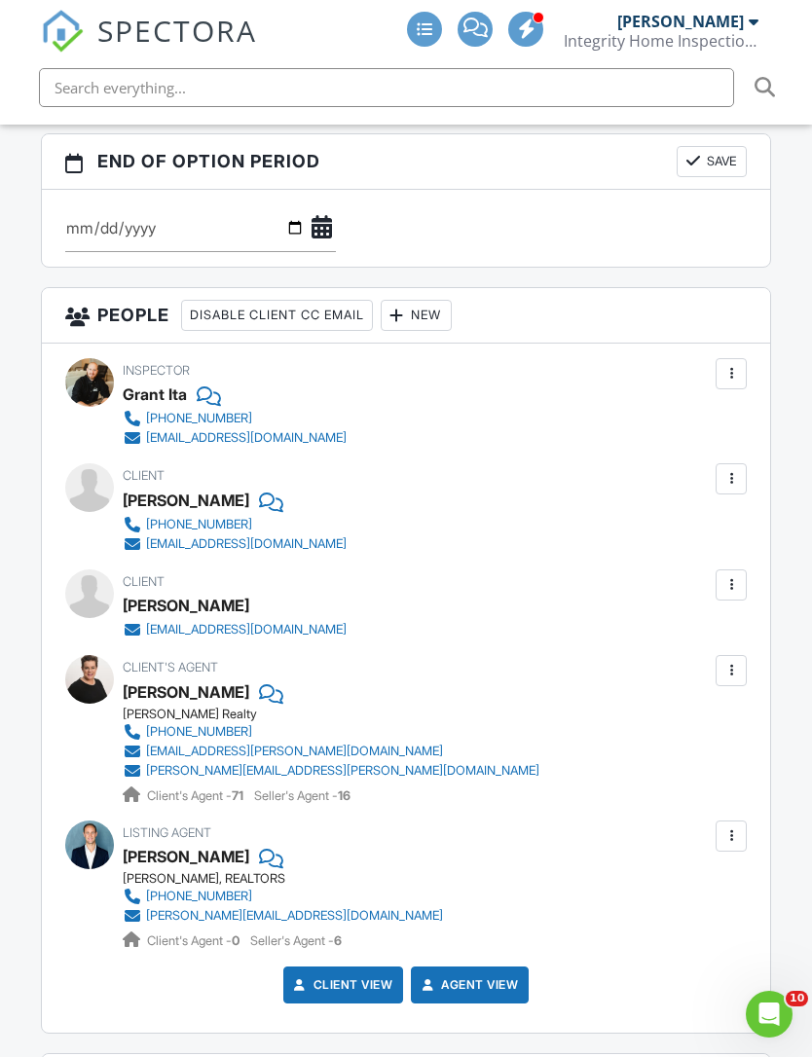
click at [720, 358] on div at bounding box center [730, 373] width 31 height 31
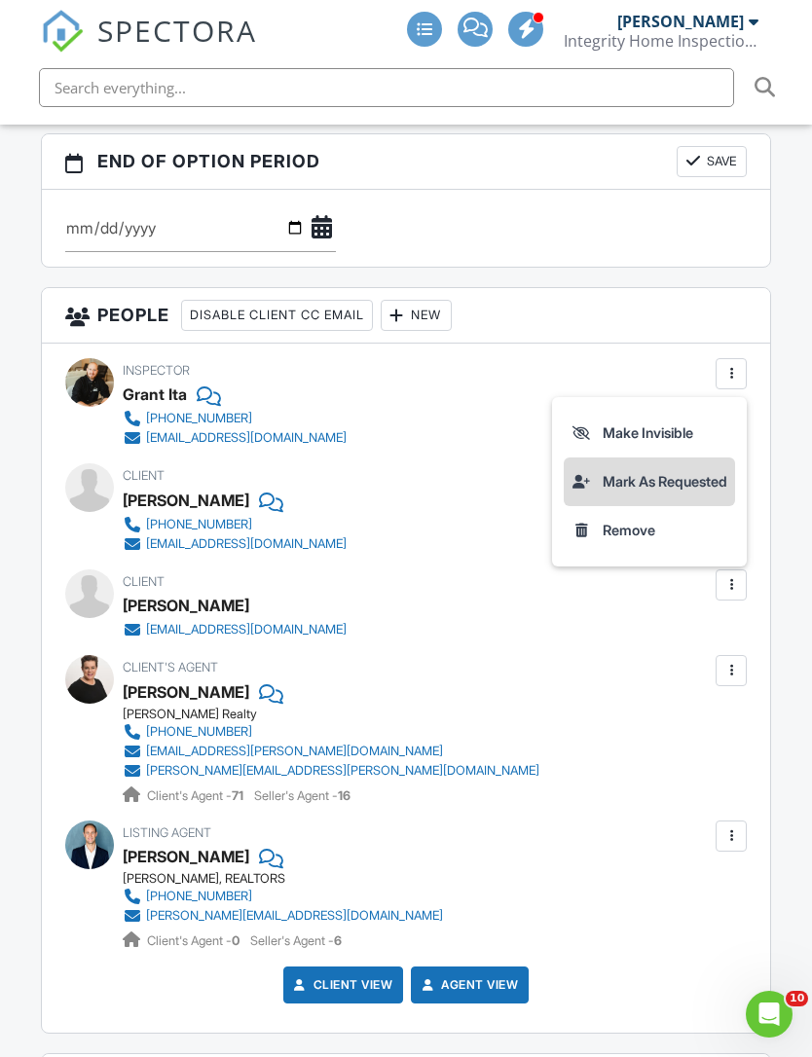
click at [603, 458] on li "Mark As Requested" at bounding box center [649, 481] width 171 height 49
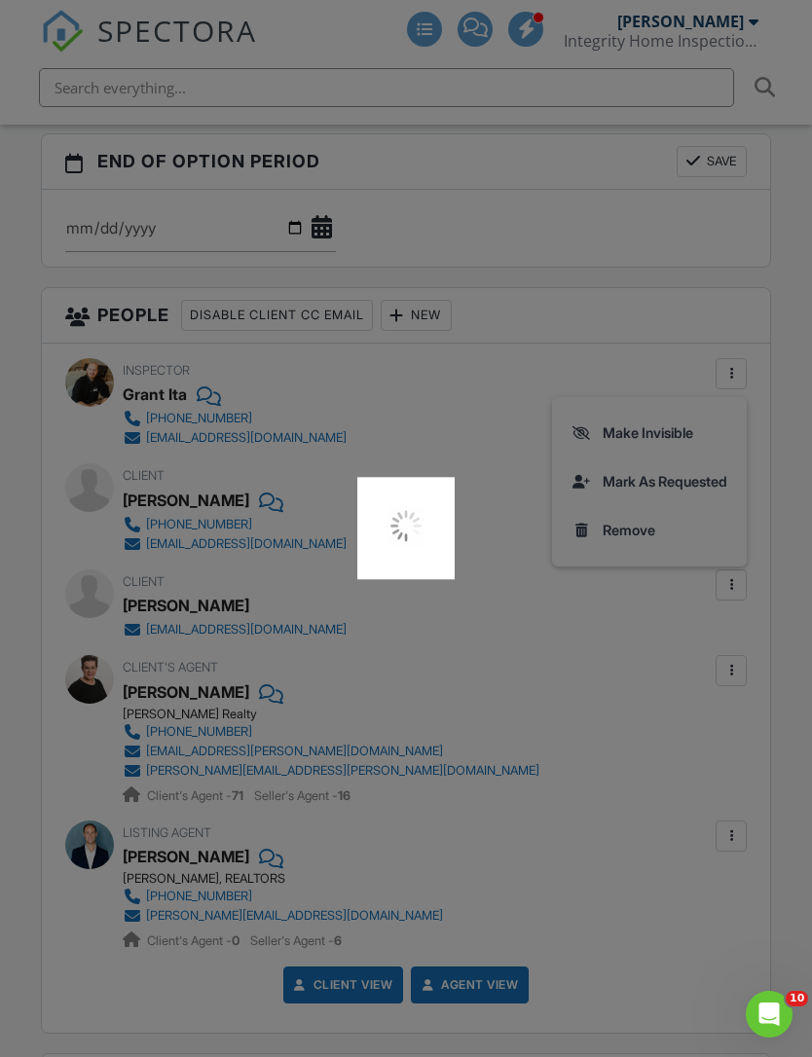
click at [603, 440] on div at bounding box center [406, 528] width 812 height 1057
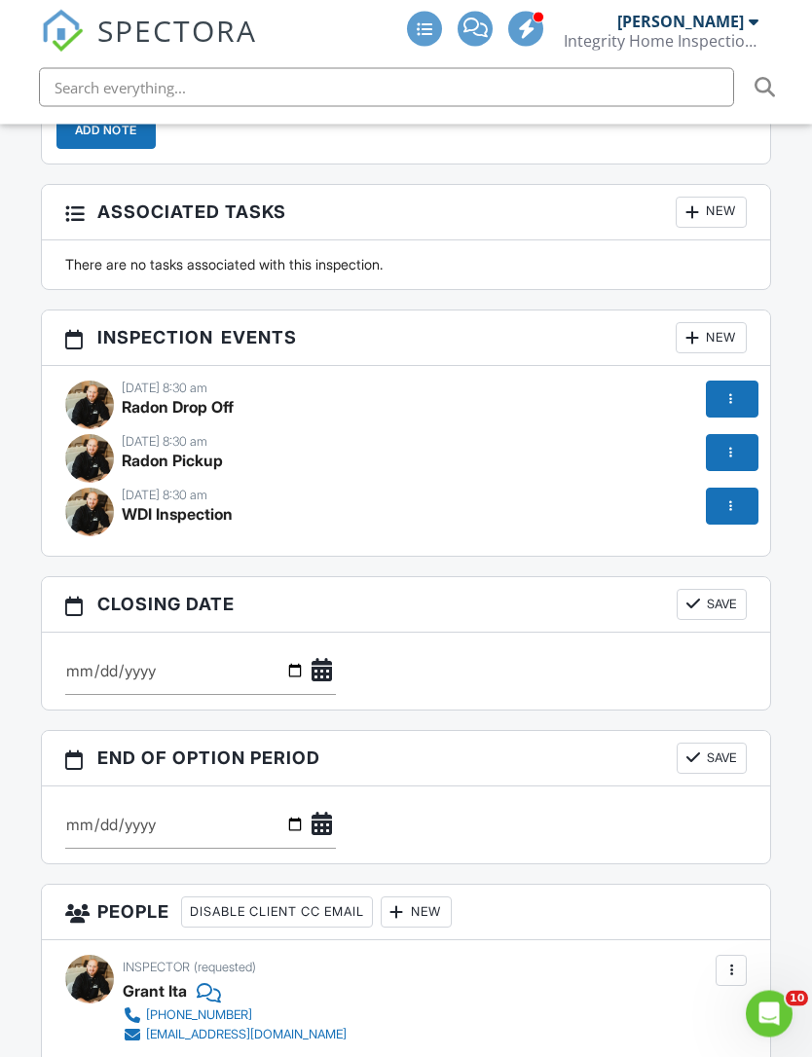
scroll to position [2258, 0]
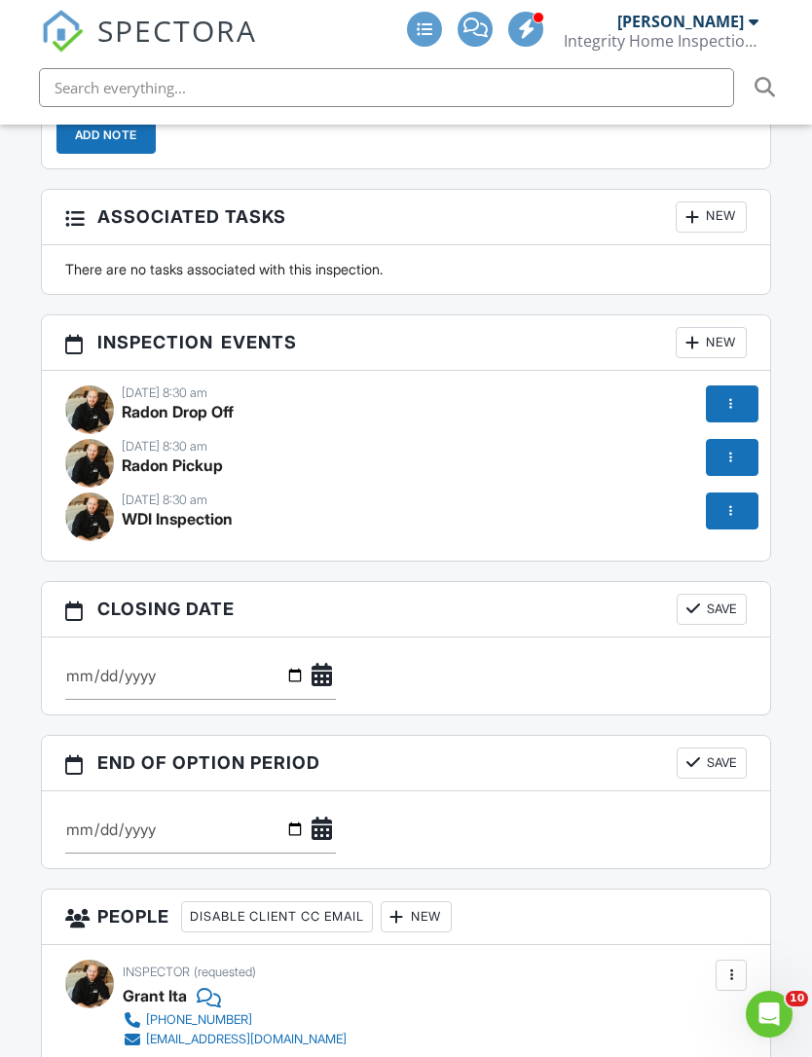
click at [723, 385] on div at bounding box center [732, 403] width 53 height 37
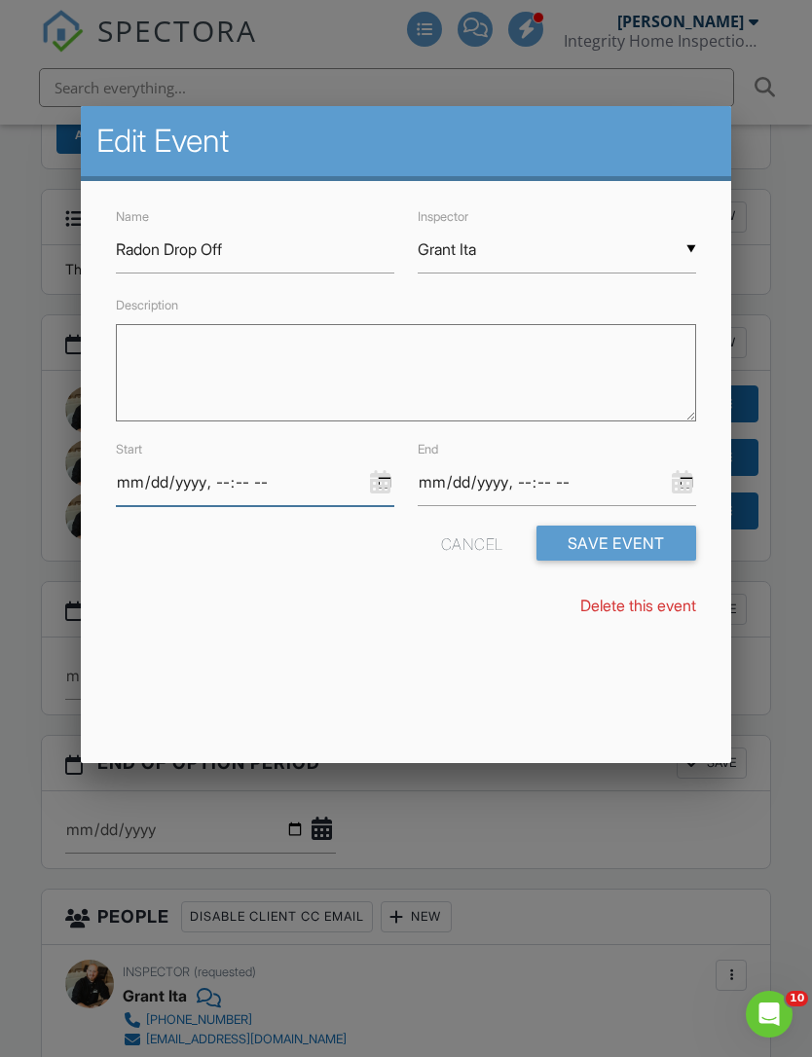
click at [250, 490] on input "datetime-local" at bounding box center [255, 482] width 278 height 48
click at [459, 553] on div "Cancel" at bounding box center [472, 543] width 62 height 35
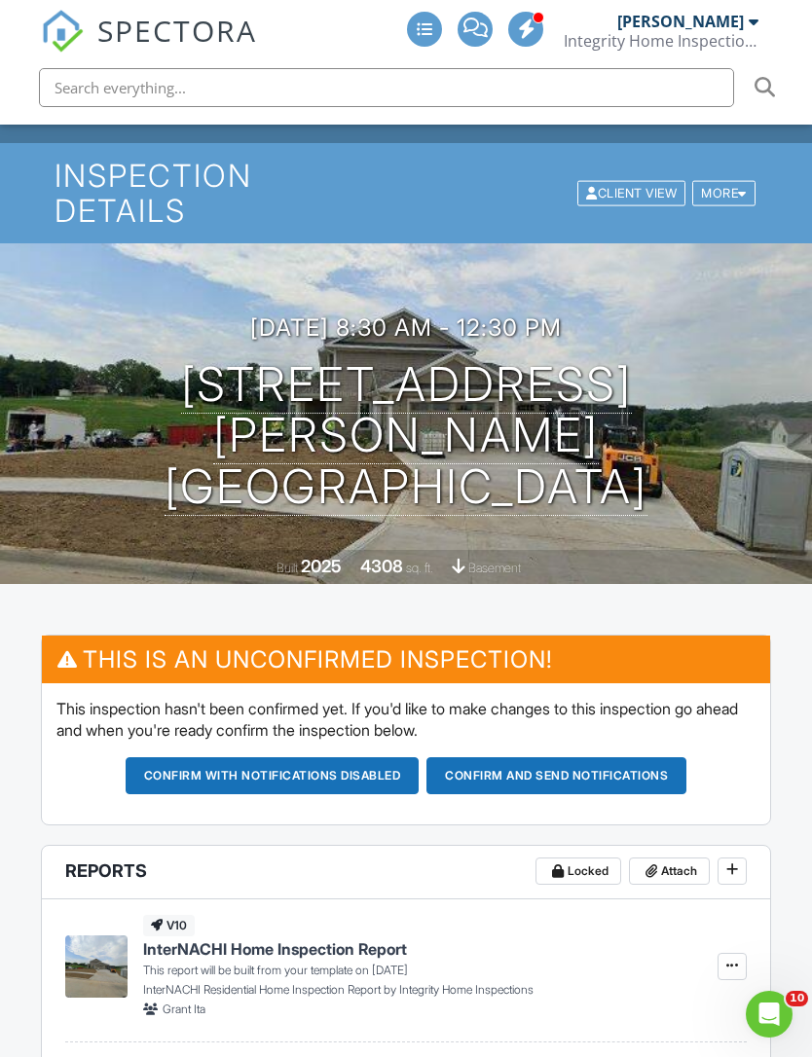
scroll to position [0, 0]
